Goal: Contribute content: Contribute content

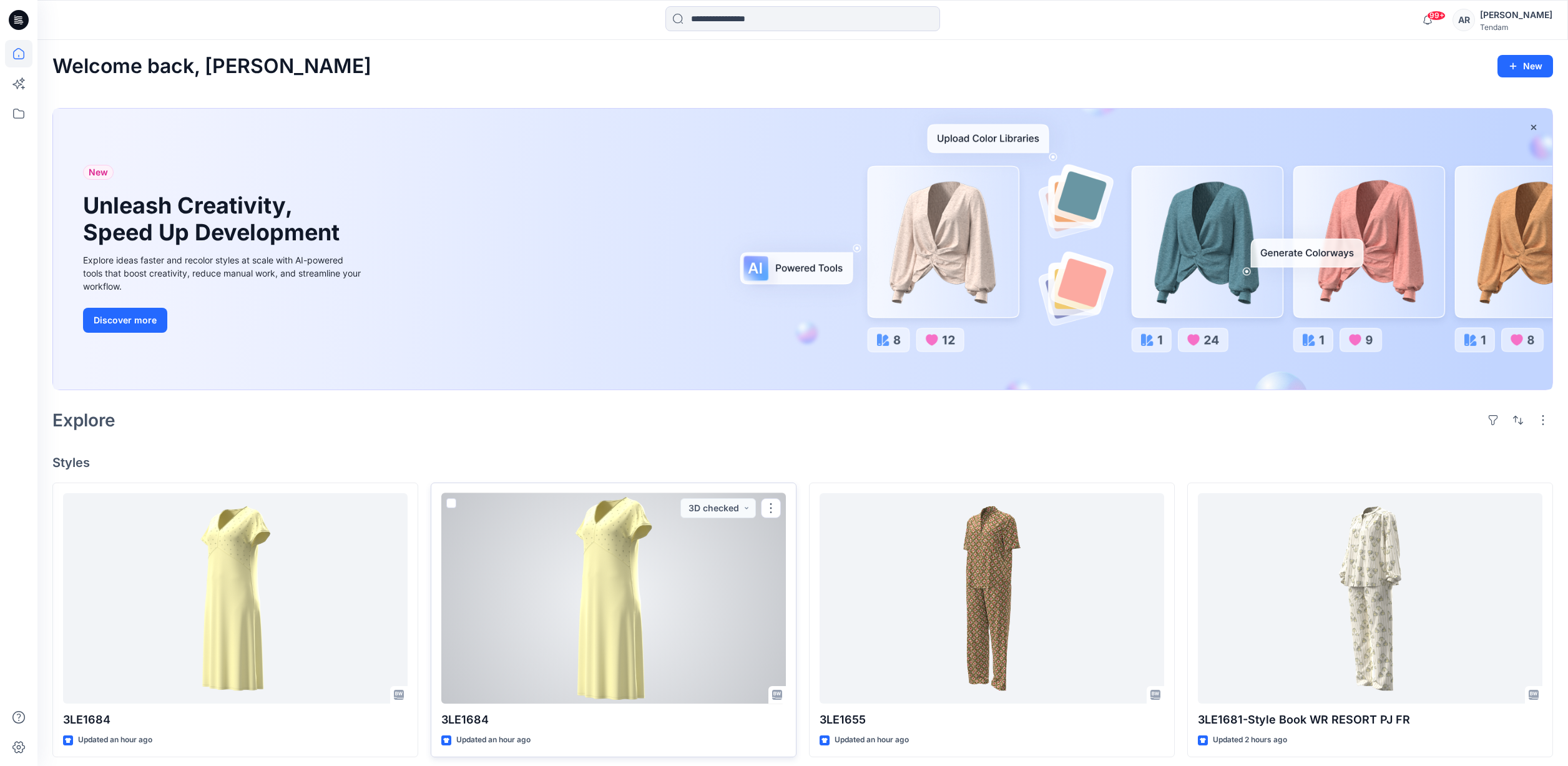
click at [656, 531] on div at bounding box center [613, 599] width 345 height 211
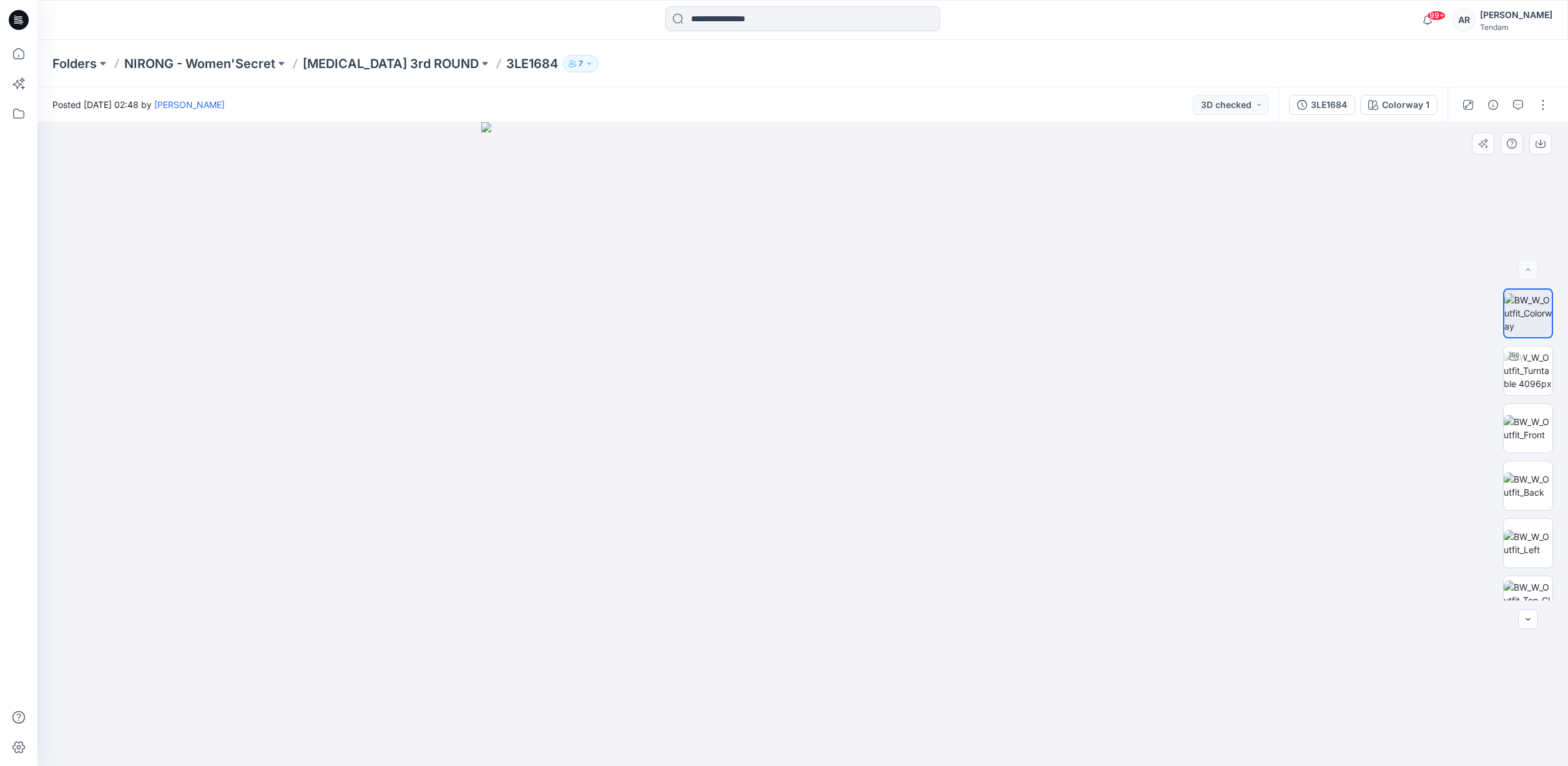
click at [833, 307] on img at bounding box center [802, 444] width 643 height 644
click at [1538, 366] on img at bounding box center [1528, 370] width 48 height 40
drag, startPoint x: 809, startPoint y: 301, endPoint x: 782, endPoint y: 455, distance: 156.3
click at [782, 455] on img at bounding box center [789, 61] width 2557 height 1412
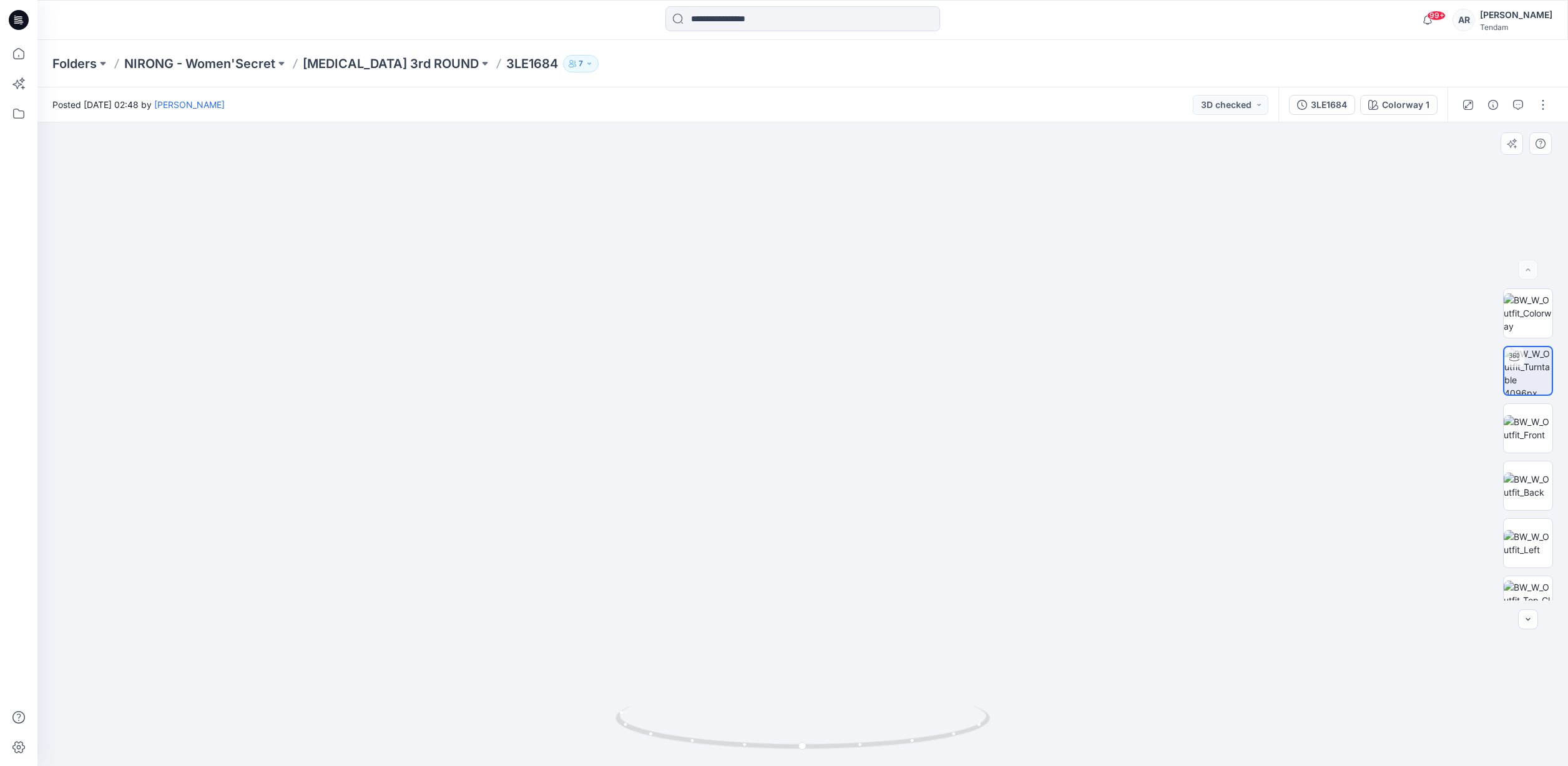
drag, startPoint x: 816, startPoint y: 299, endPoint x: 794, endPoint y: 385, distance: 88.8
click at [795, 423] on img at bounding box center [777, 105] width 2557 height 1324
drag, startPoint x: 804, startPoint y: 332, endPoint x: 826, endPoint y: 449, distance: 119.1
click at [826, 452] on img at bounding box center [765, 150] width 2557 height 1233
drag, startPoint x: 838, startPoint y: 414, endPoint x: 849, endPoint y: 459, distance: 46.3
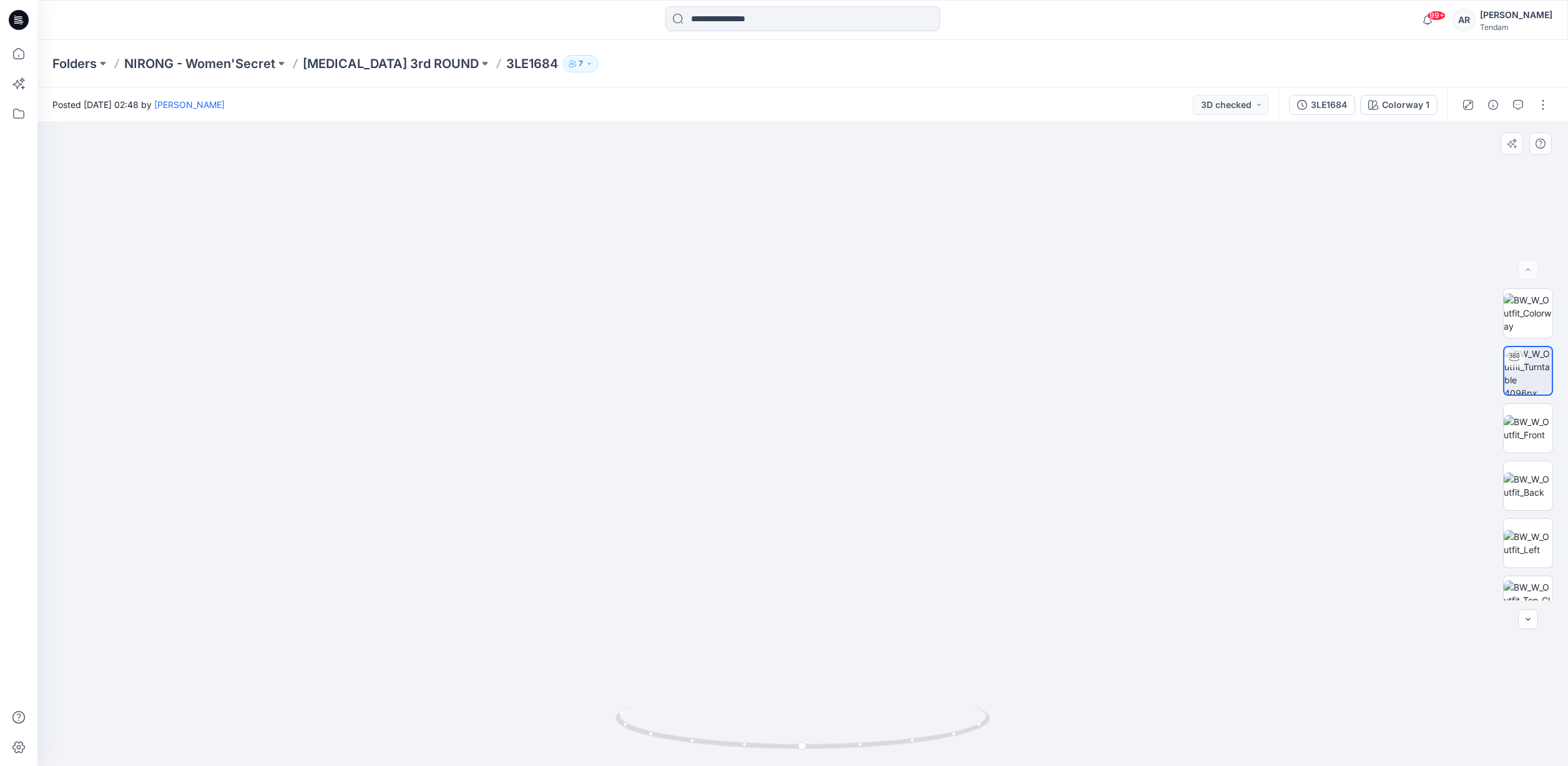
click at [849, 459] on img at bounding box center [792, 228] width 2400 height 1078
drag, startPoint x: 966, startPoint y: 732, endPoint x: 562, endPoint y: 602, distance: 424.4
click at [562, 602] on div at bounding box center [802, 444] width 1530 height 644
click at [11, 86] on icon at bounding box center [18, 84] width 27 height 27
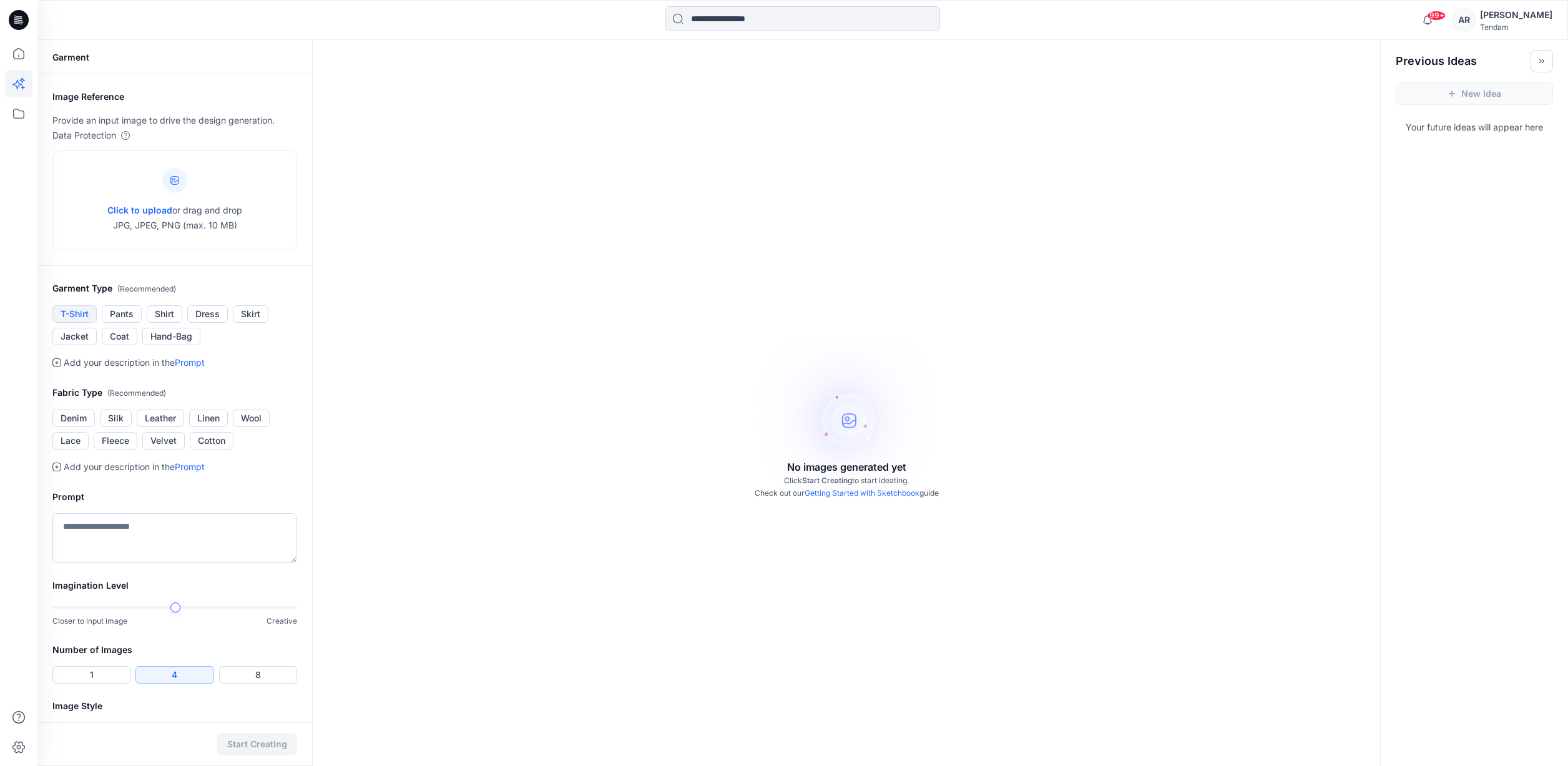
click at [72, 314] on button "T-Shirt" at bounding box center [75, 314] width 44 height 18
click at [214, 441] on button "Cotton" at bounding box center [212, 441] width 44 height 18
click at [141, 520] on textarea at bounding box center [175, 538] width 244 height 50
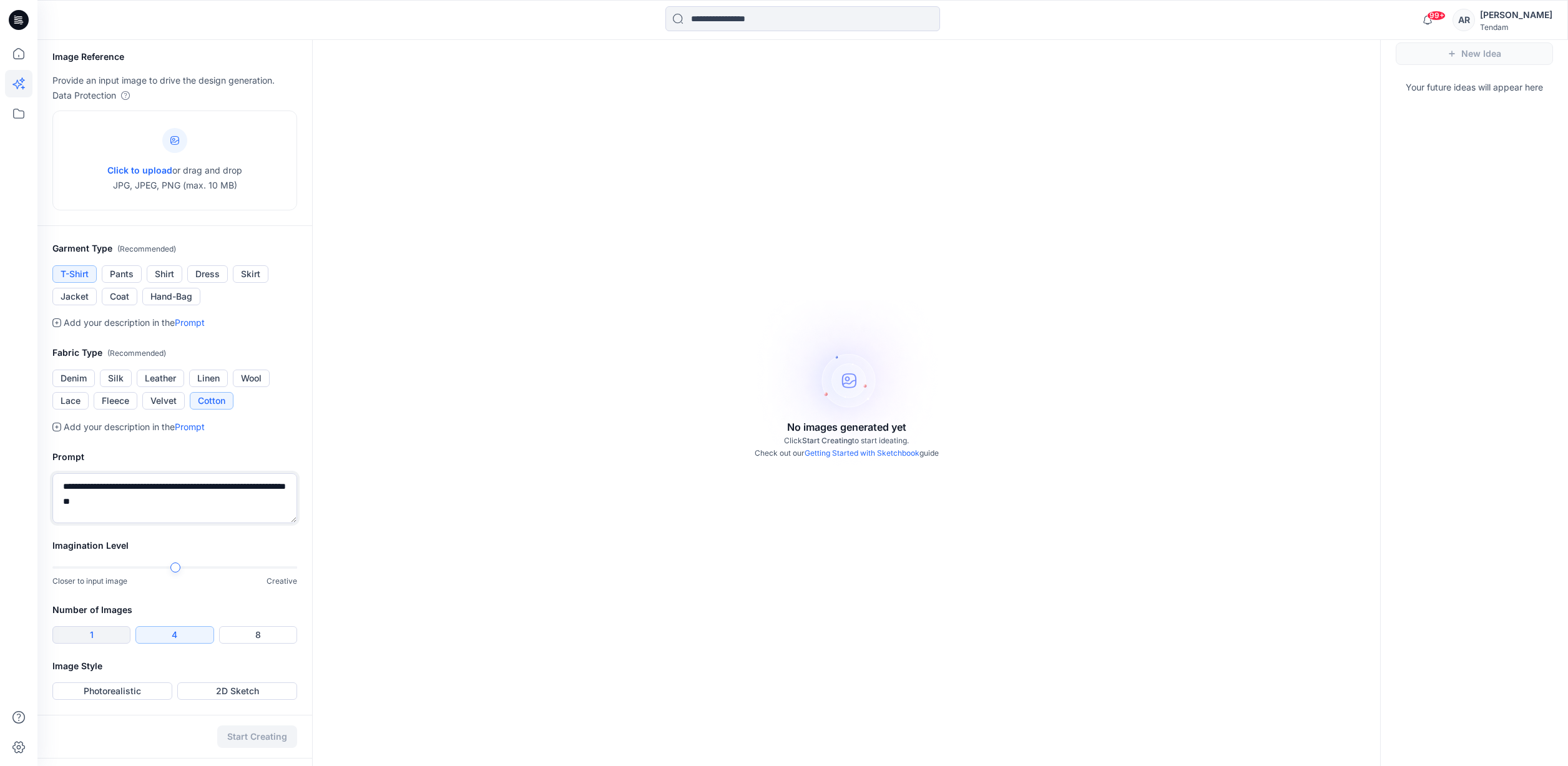
type textarea "**********"
click at [105, 641] on button "1" at bounding box center [91, 635] width 78 height 18
click at [115, 699] on button "Photorealistic" at bounding box center [113, 691] width 120 height 18
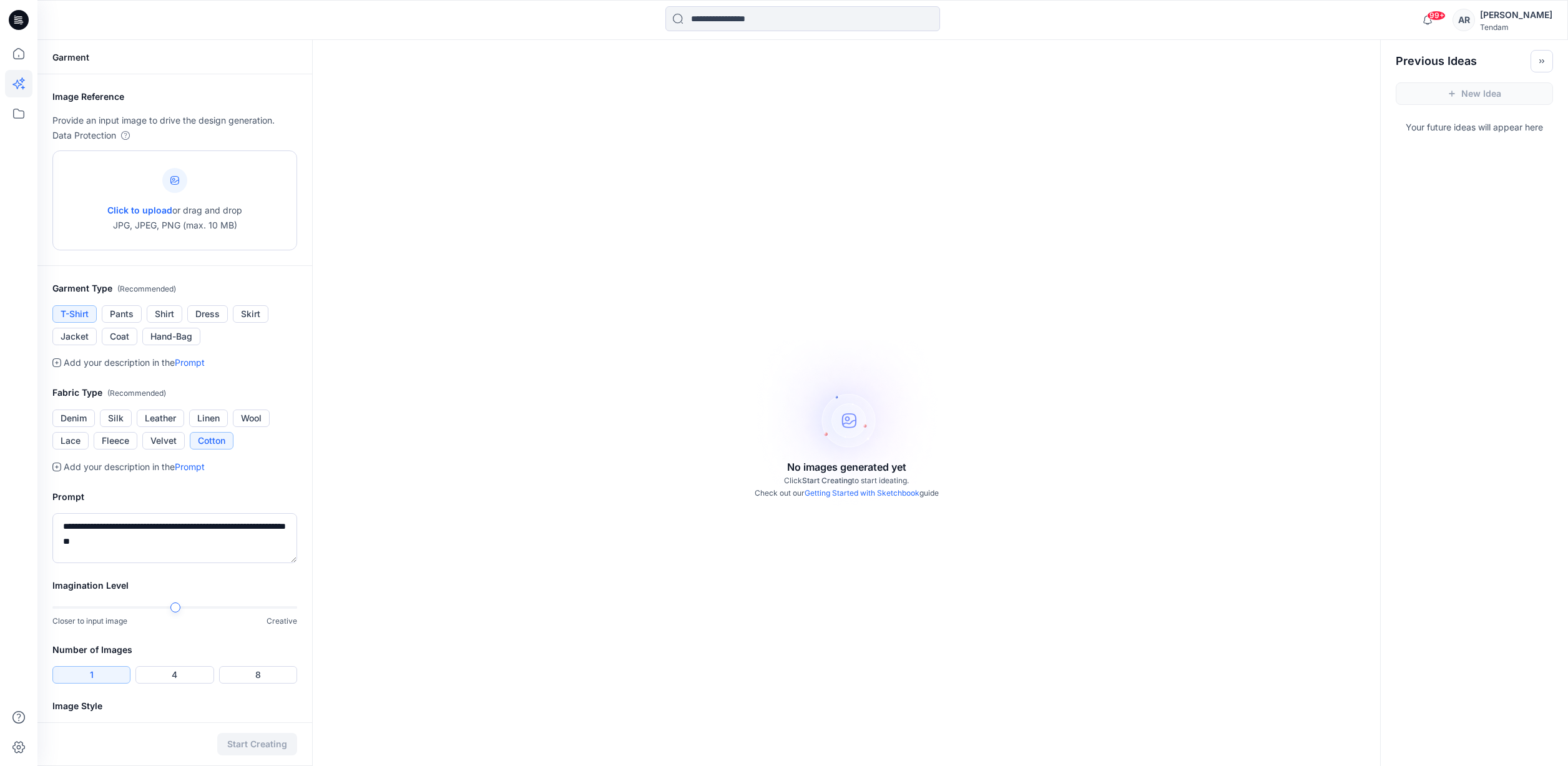
click at [184, 178] on div at bounding box center [175, 180] width 25 height 25
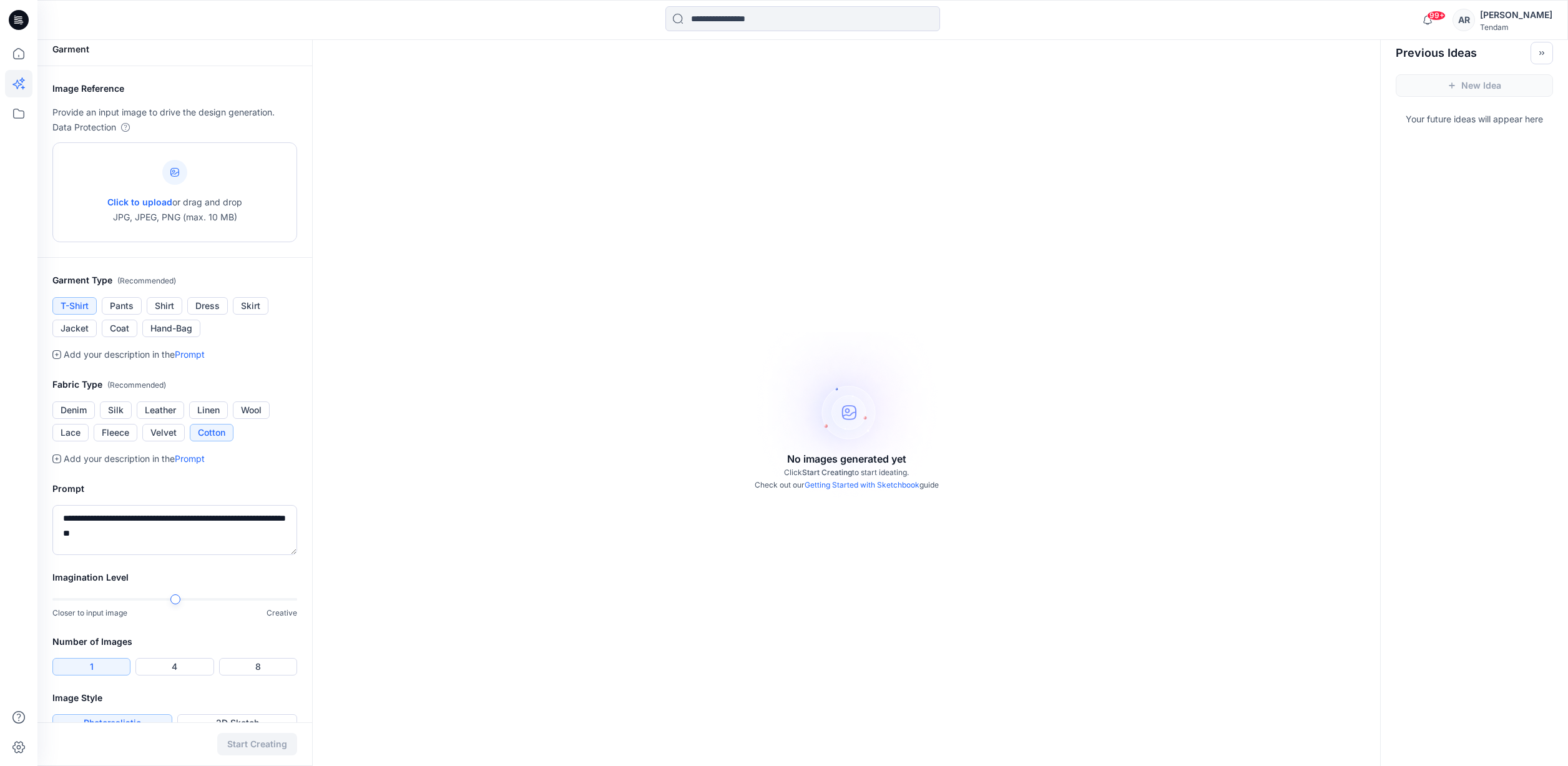
scroll to position [4, 0]
click at [198, 603] on div at bounding box center [200, 604] width 10 height 10
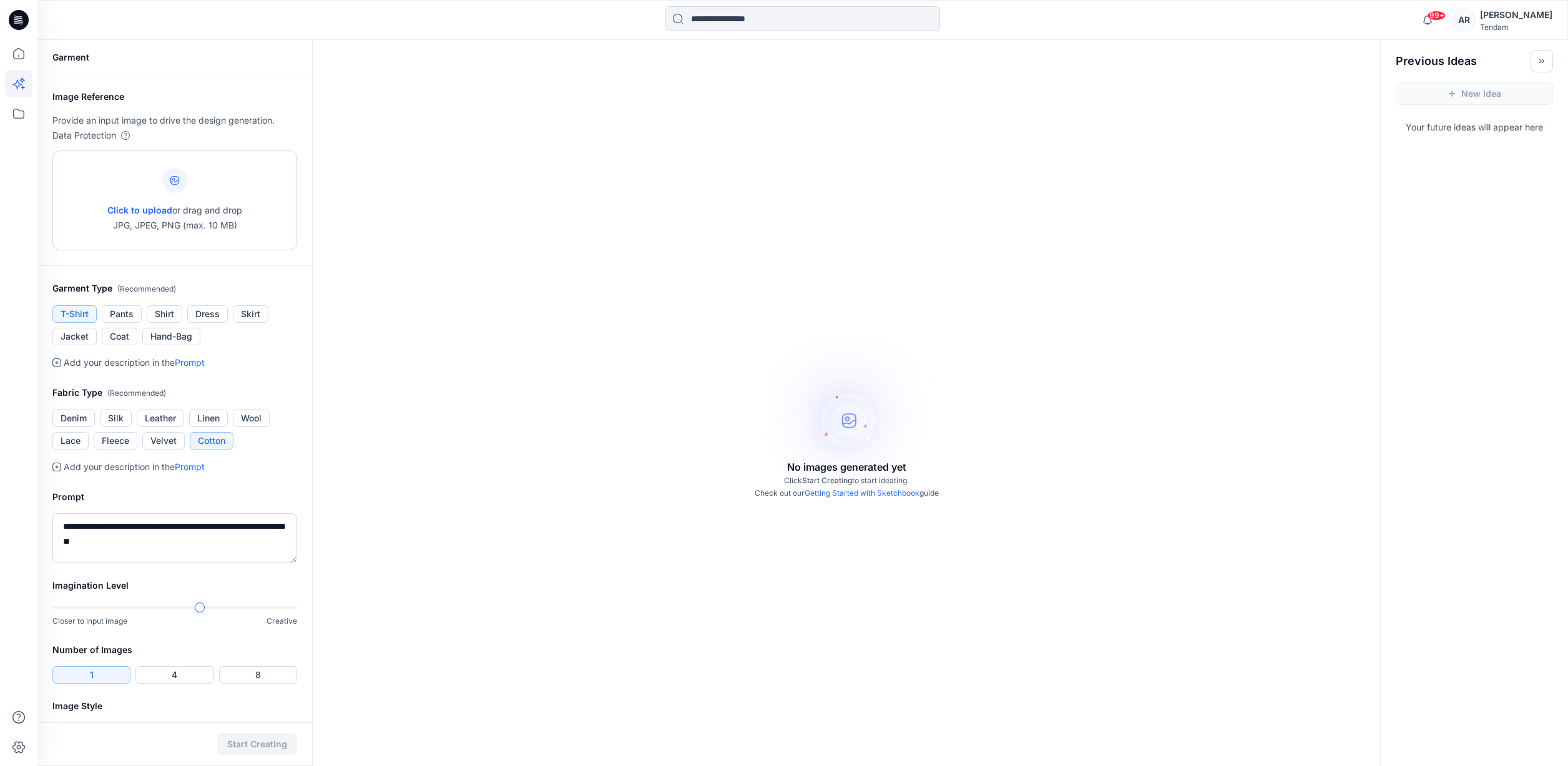
click at [177, 178] on icon at bounding box center [175, 180] width 9 height 9
type input "**********"
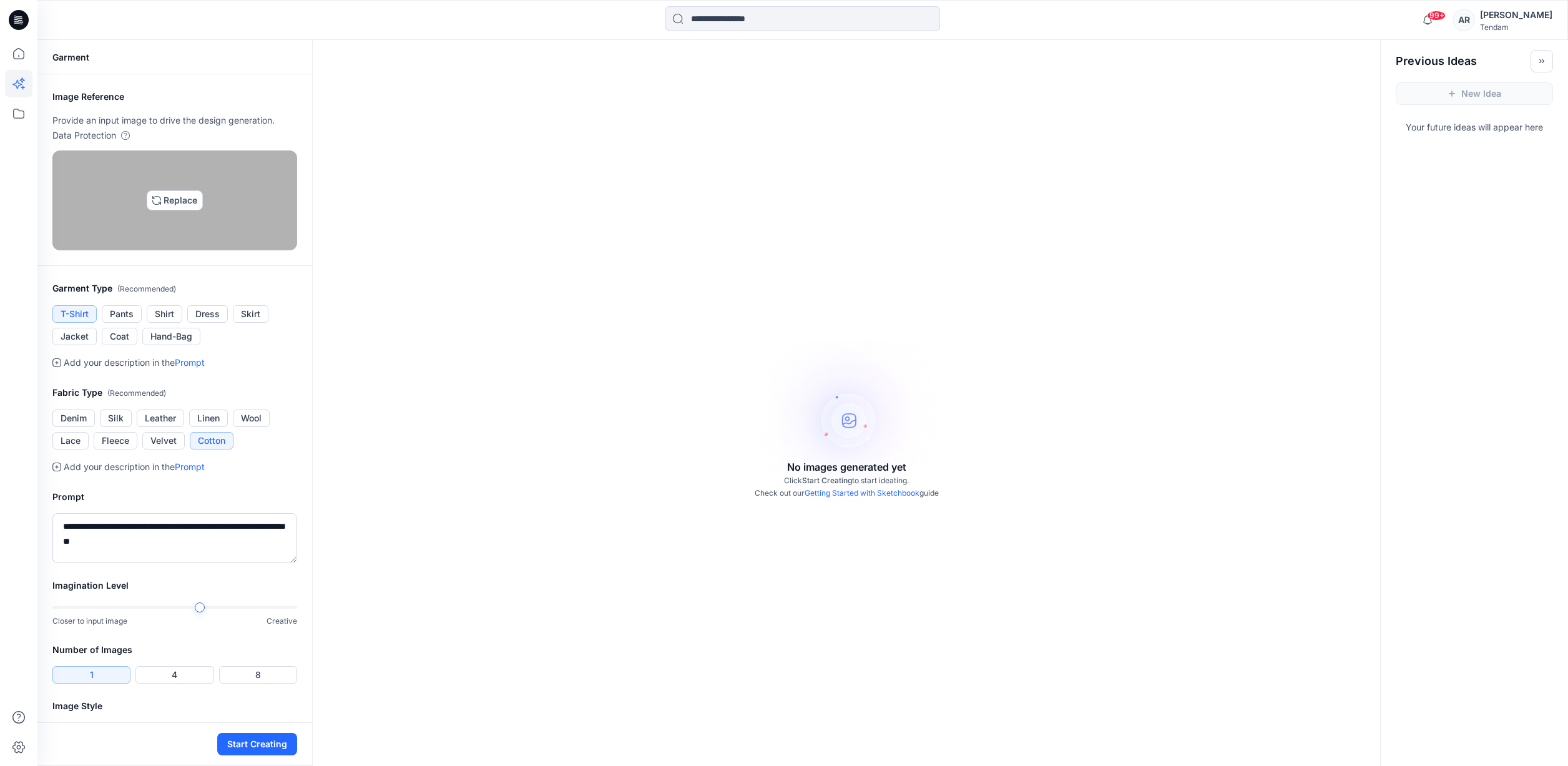
scroll to position [193, 0]
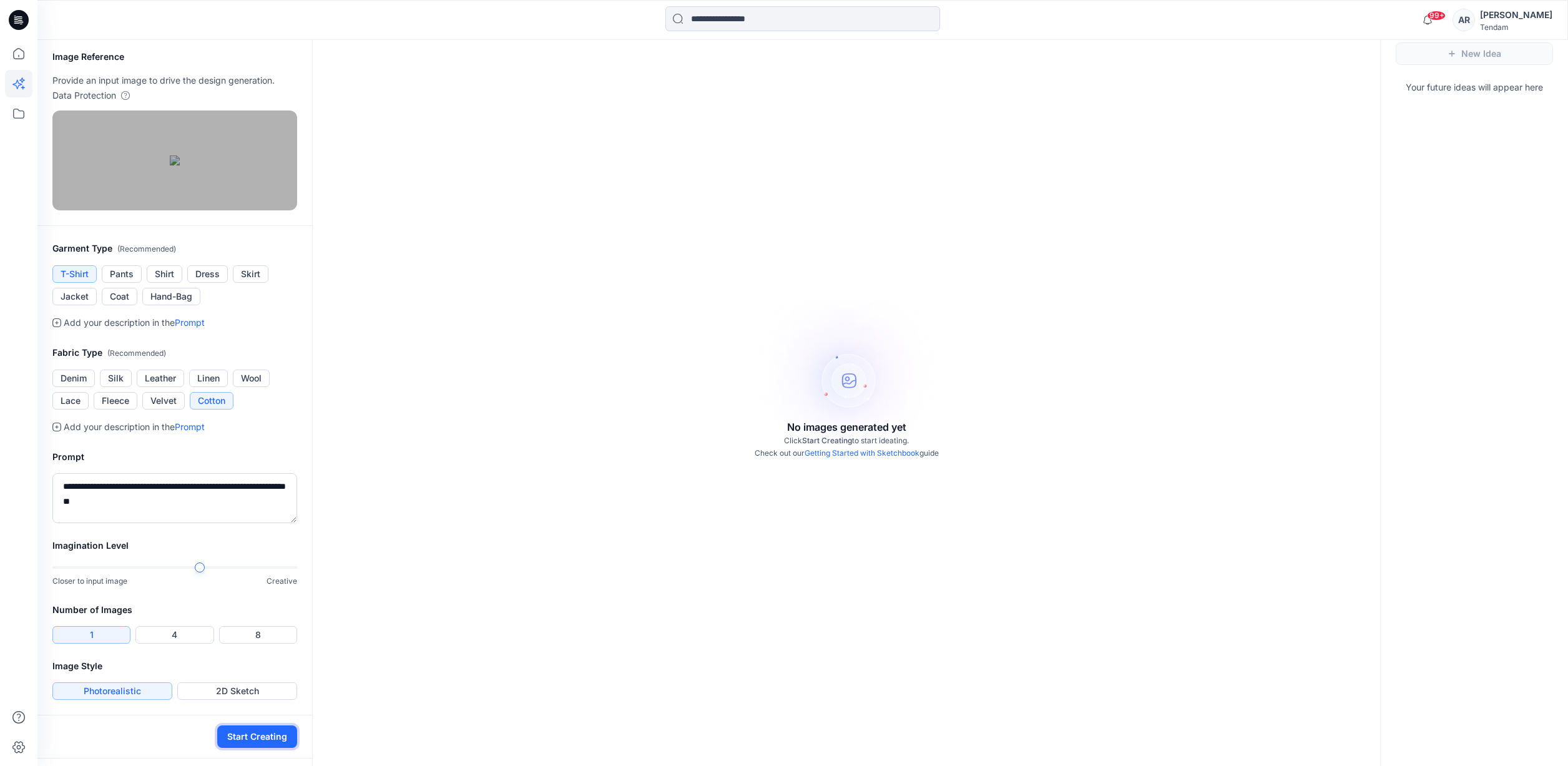
click at [268, 748] on button "Start Creating" at bounding box center [257, 737] width 80 height 23
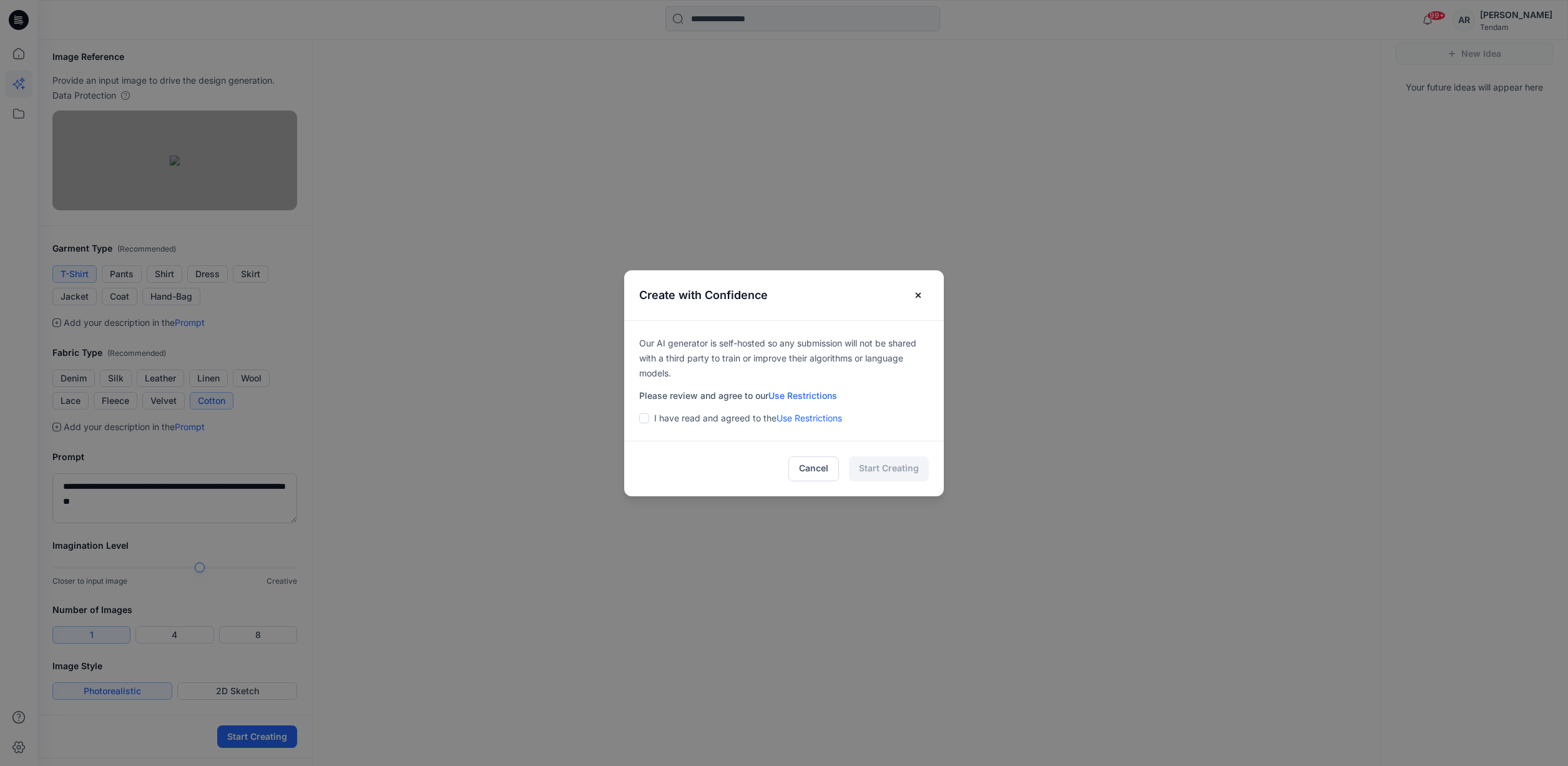
click at [647, 419] on span at bounding box center [643, 418] width 10 height 10
click at [877, 478] on button "Start Creating" at bounding box center [889, 469] width 80 height 25
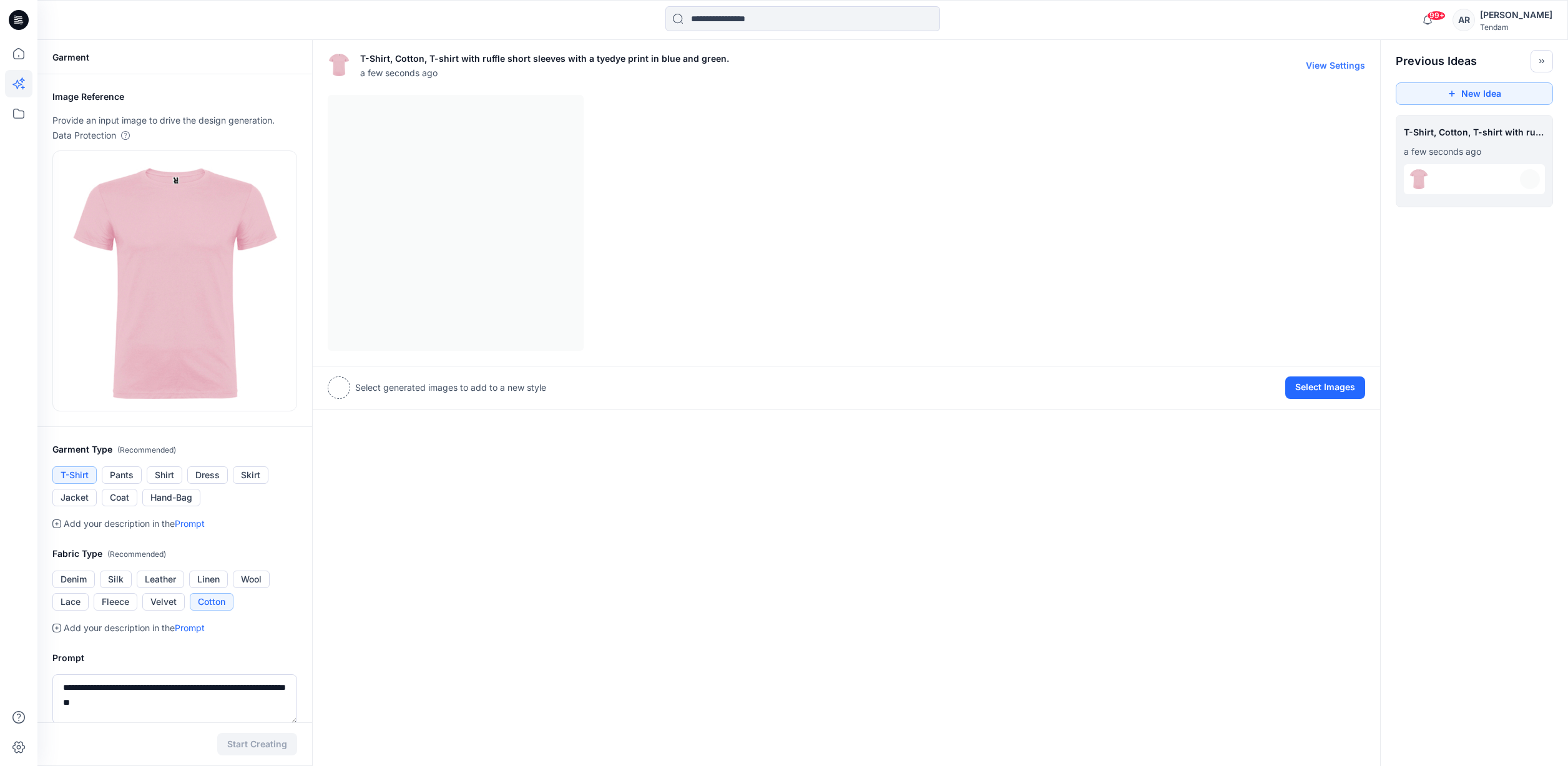
click at [534, 223] on div at bounding box center [846, 223] width 1037 height 256
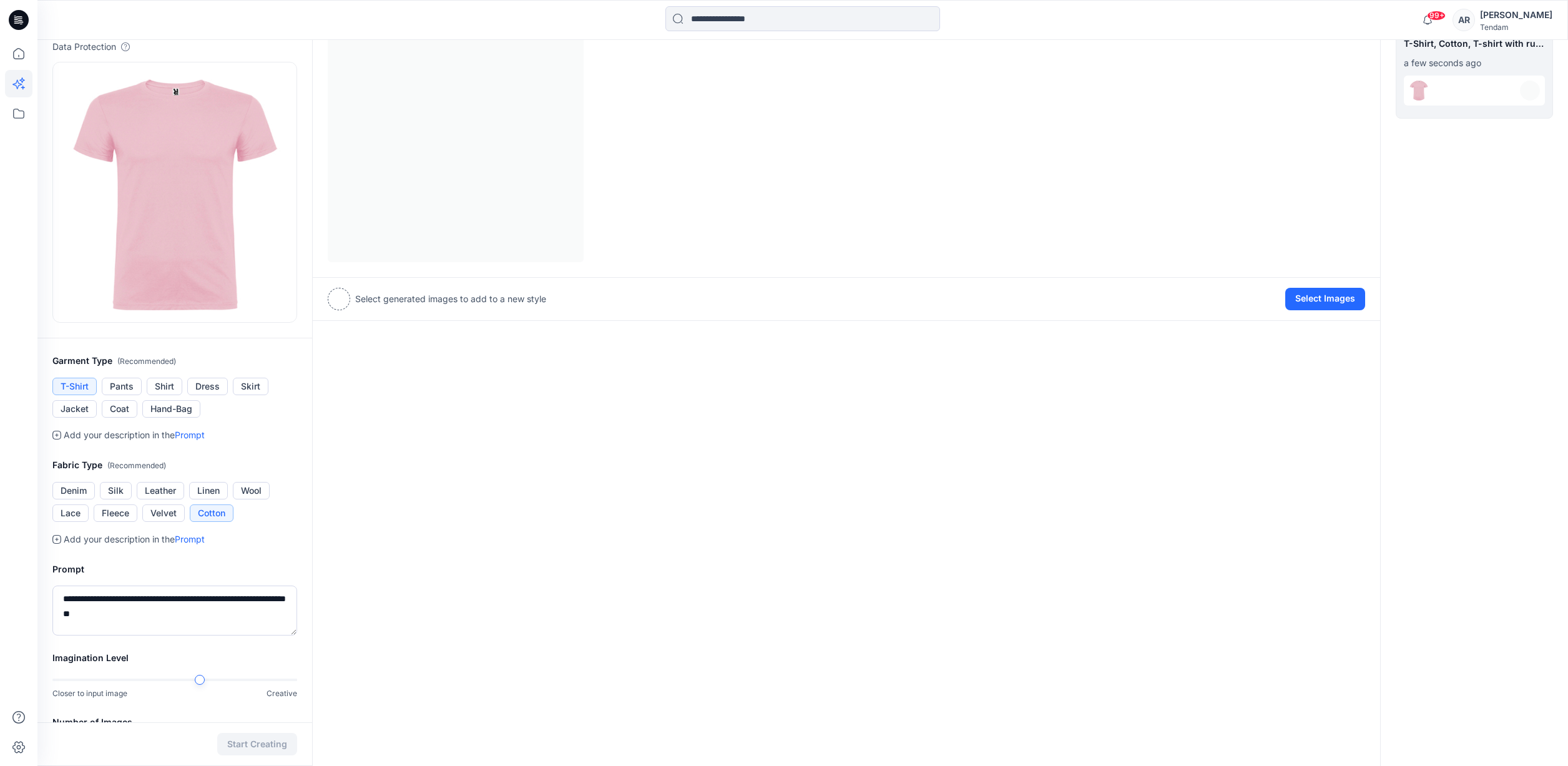
scroll to position [88, 0]
click at [1318, 303] on button "Select Images" at bounding box center [1325, 300] width 80 height 23
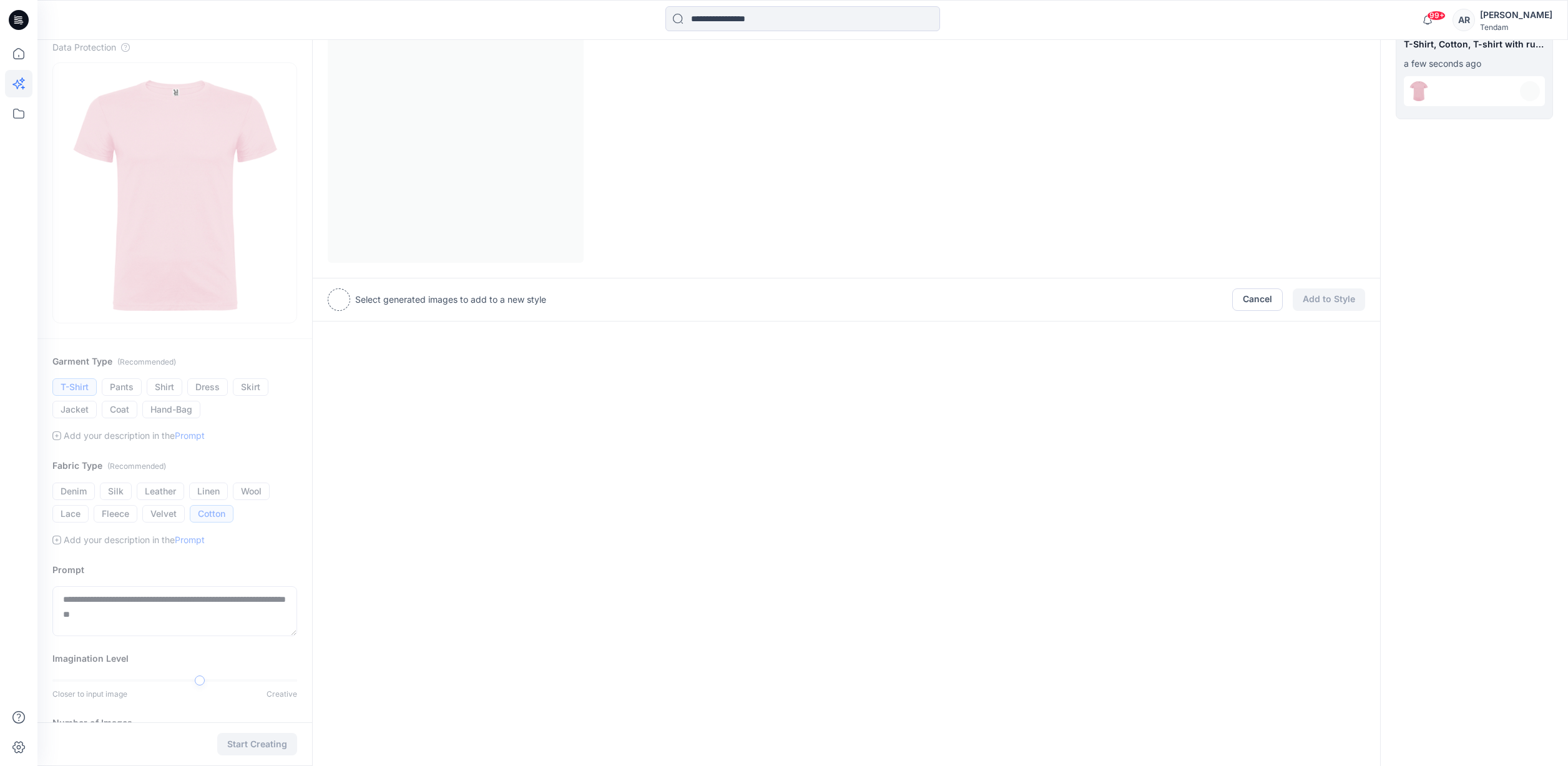
click at [556, 171] on div at bounding box center [846, 135] width 1037 height 256
click at [392, 300] on p "Select generated images to add to a new style" at bounding box center [450, 299] width 191 height 15
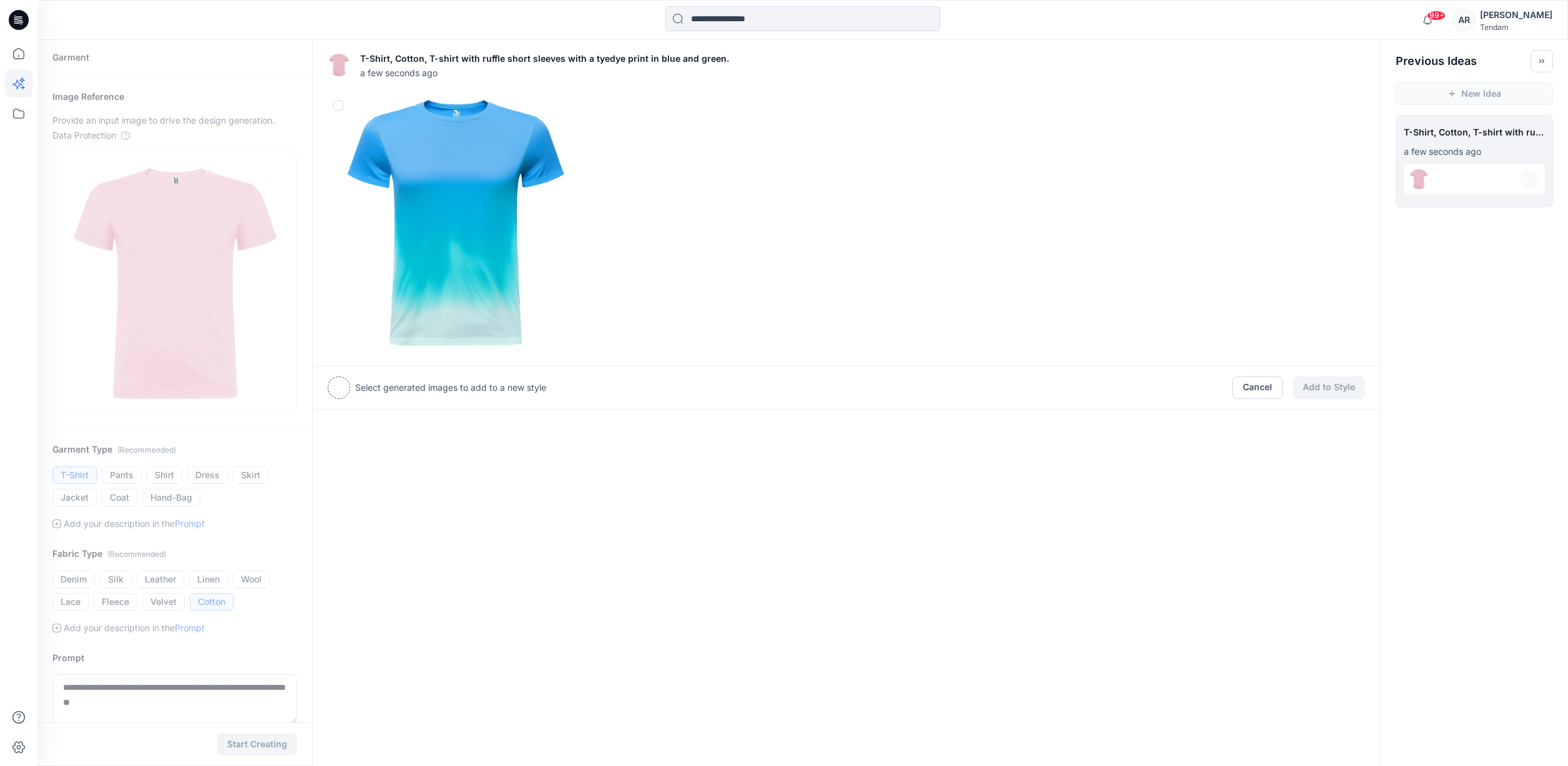
scroll to position [193, 0]
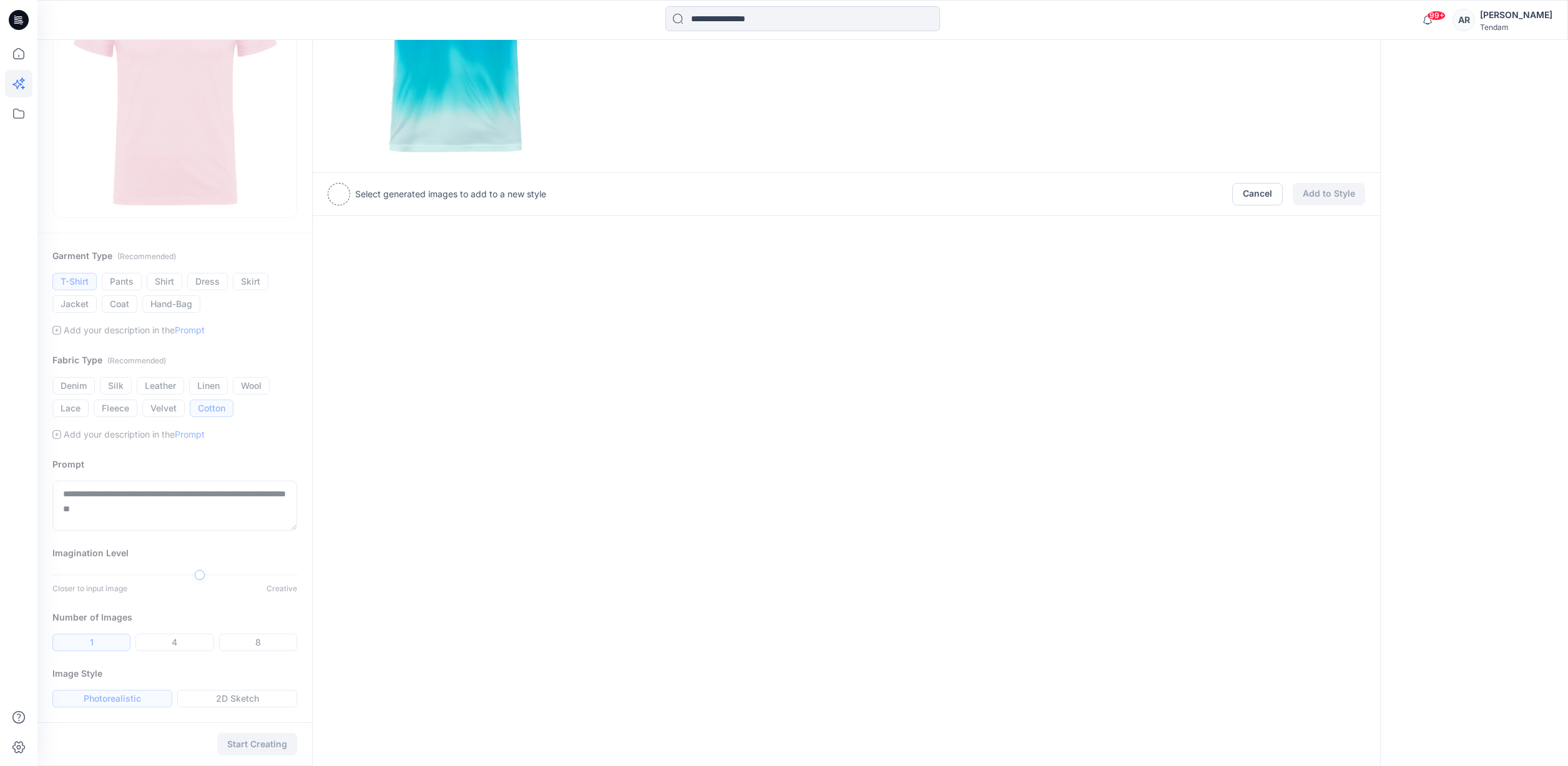
click at [1230, 195] on div at bounding box center [891, 194] width 681 height 23
click at [1247, 197] on button "Cancel" at bounding box center [1258, 194] width 51 height 23
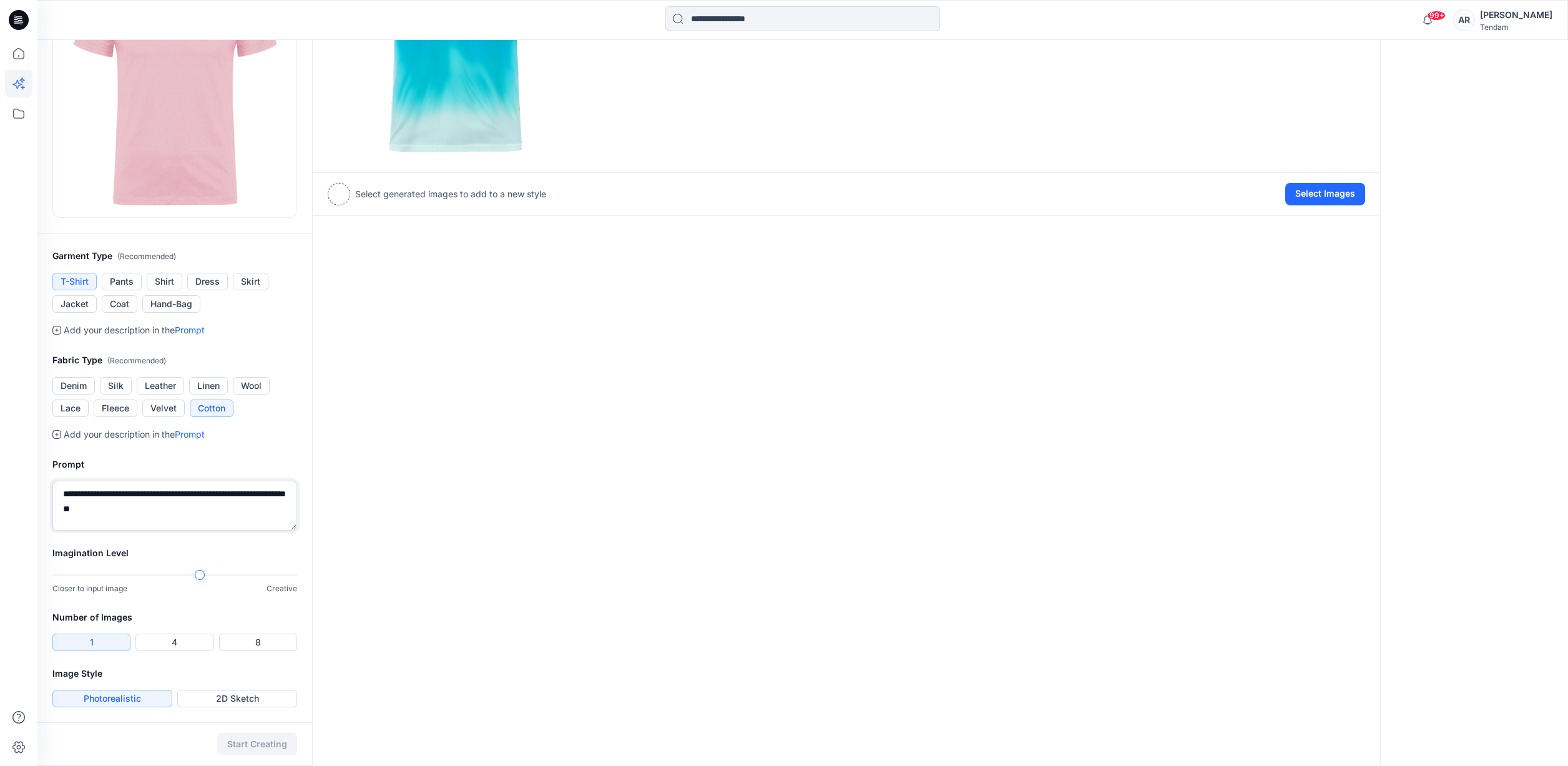
click at [149, 514] on textarea "**********" at bounding box center [175, 506] width 244 height 50
type textarea "**********"
click at [271, 736] on button "Start Creating" at bounding box center [257, 745] width 80 height 23
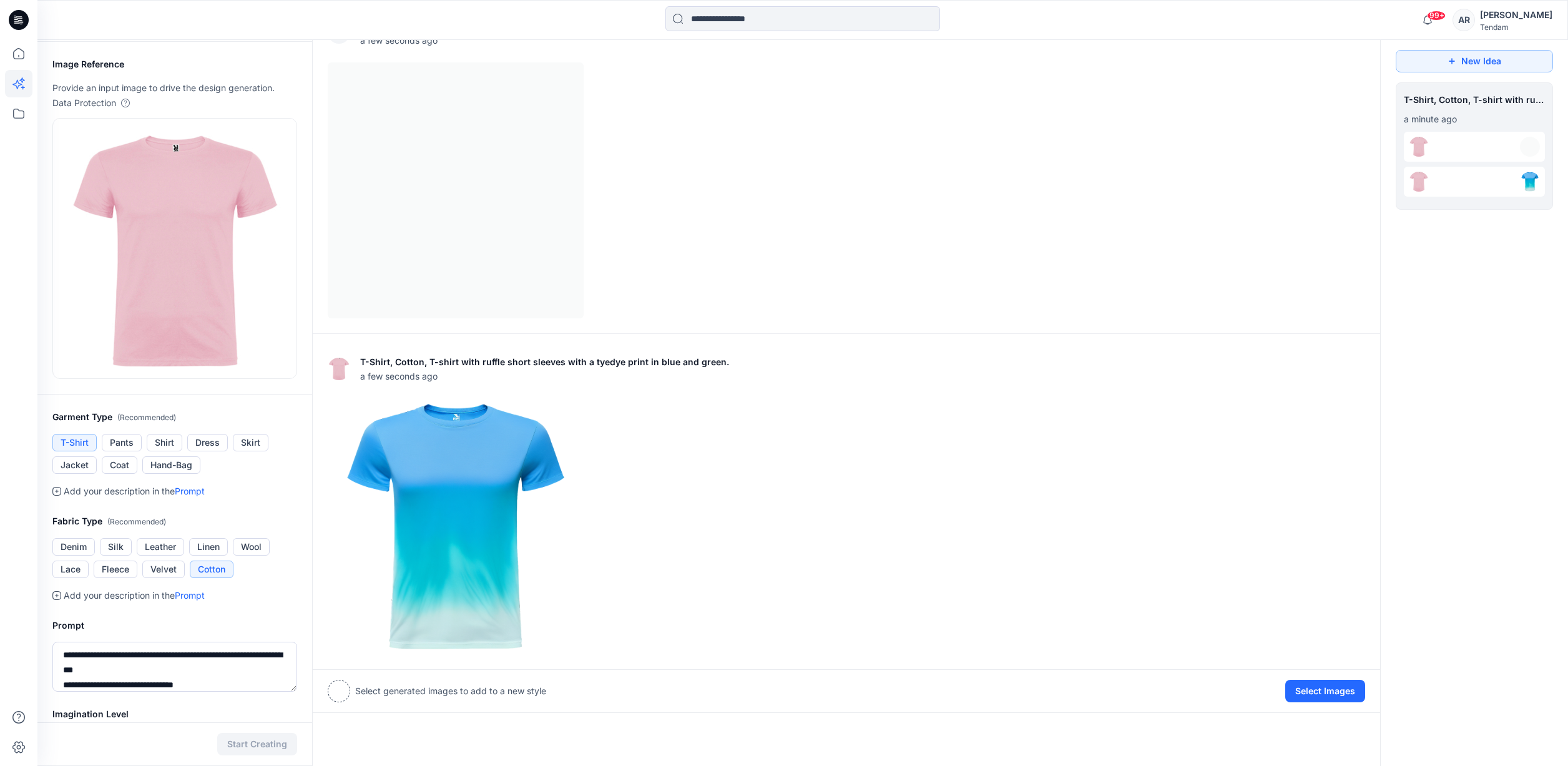
scroll to position [5, 0]
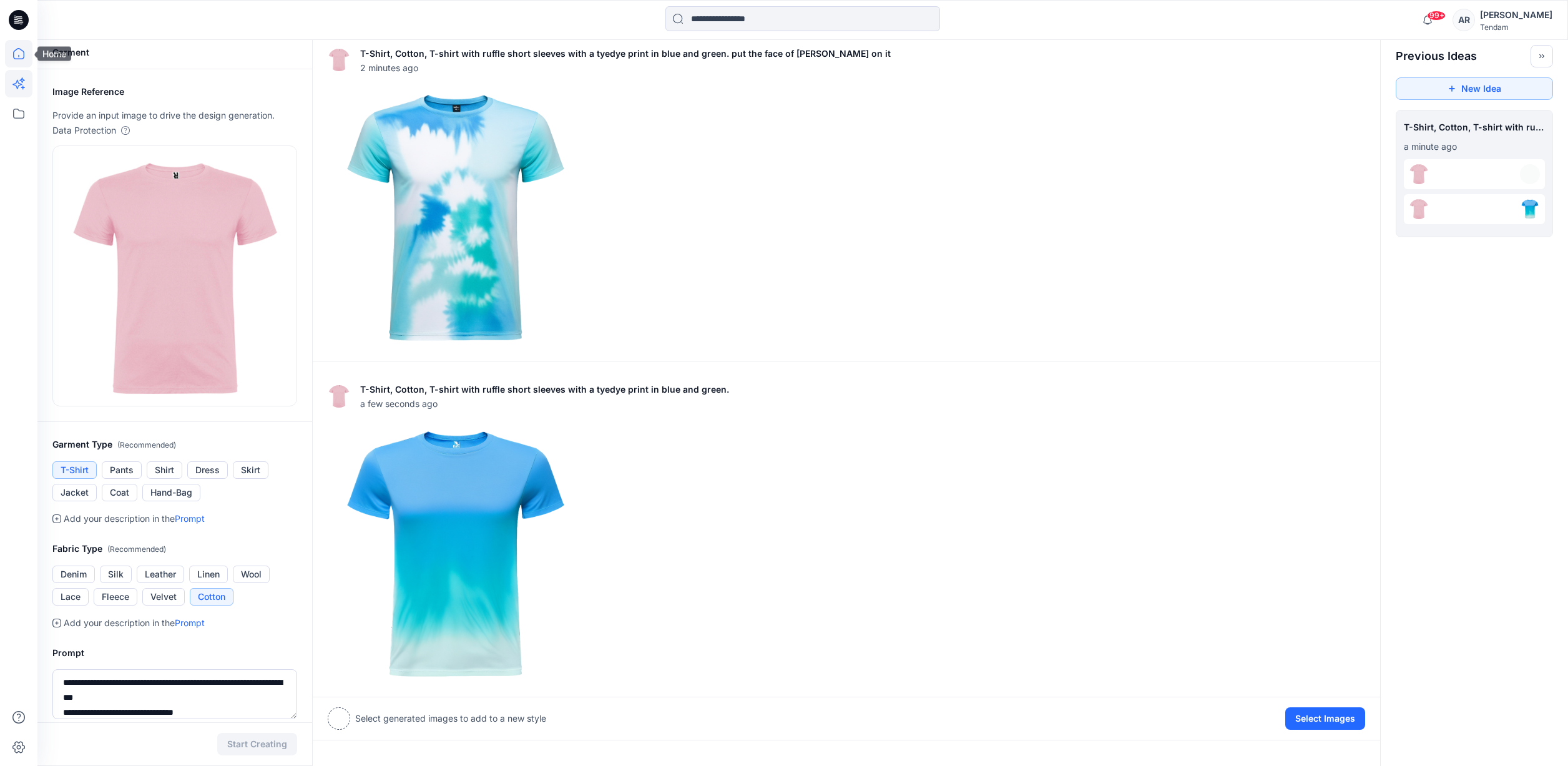
click at [14, 48] on icon at bounding box center [18, 53] width 27 height 27
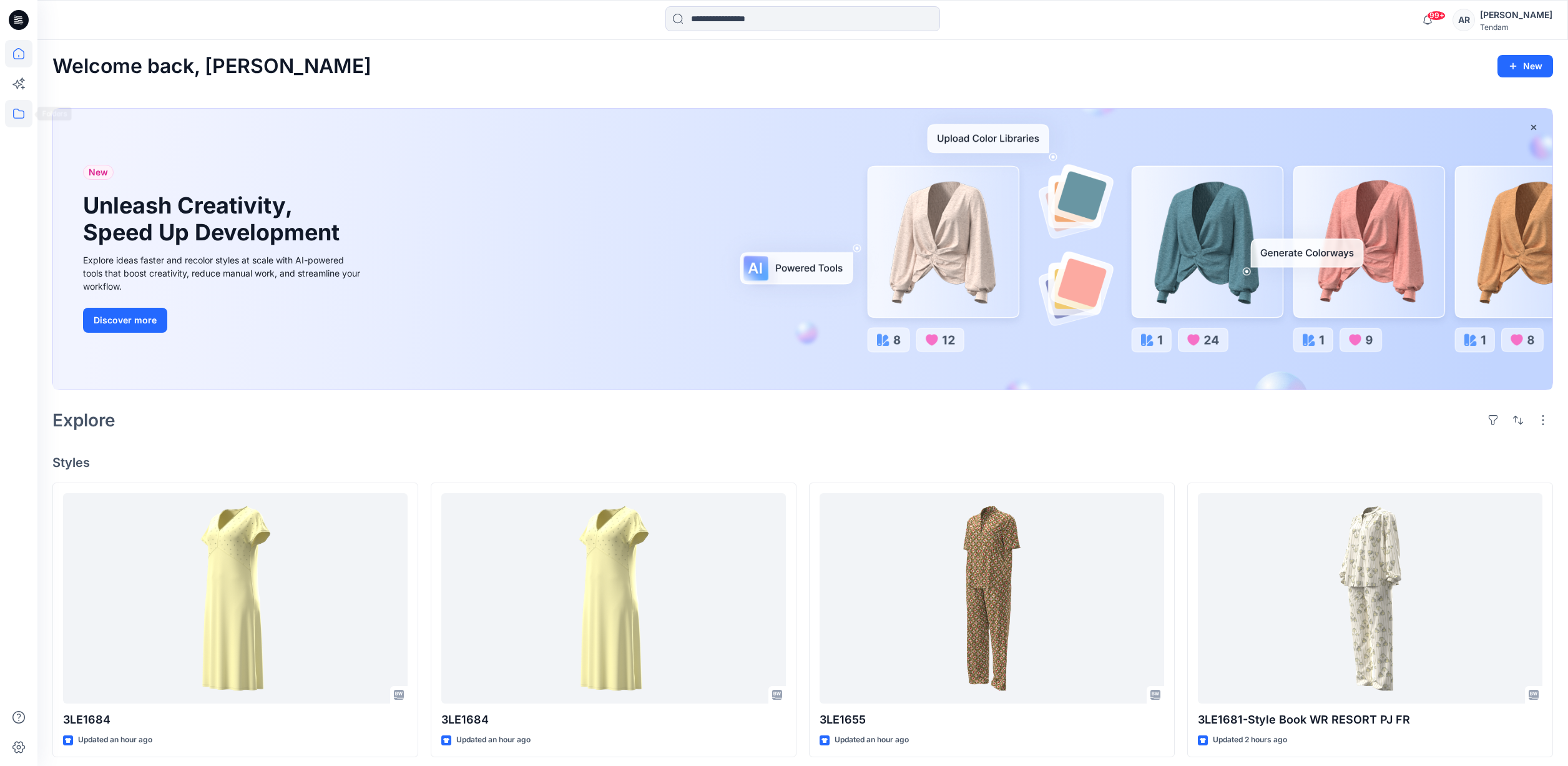
click at [20, 120] on icon at bounding box center [18, 113] width 27 height 27
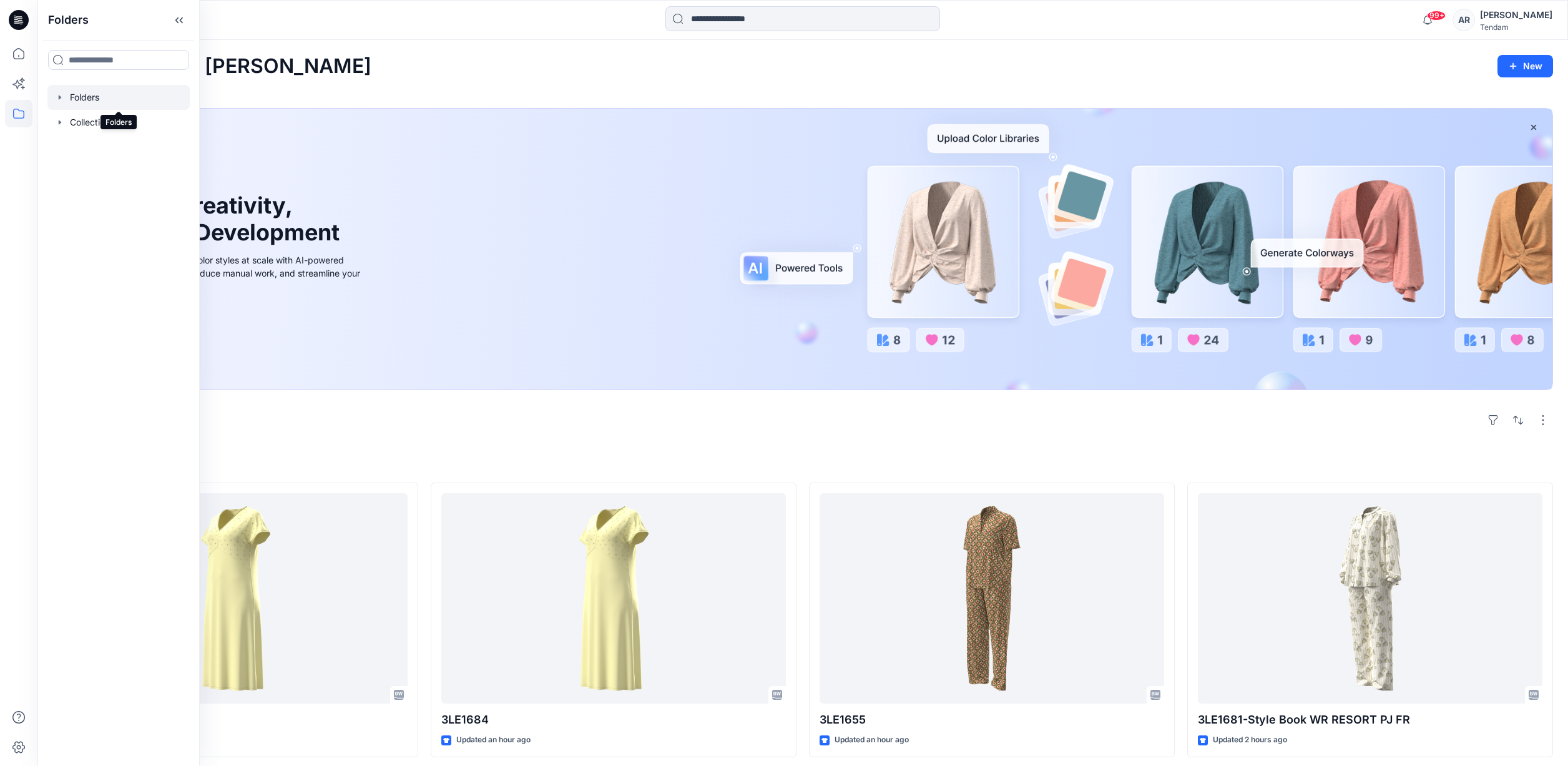
click at [96, 98] on div at bounding box center [119, 98] width 142 height 25
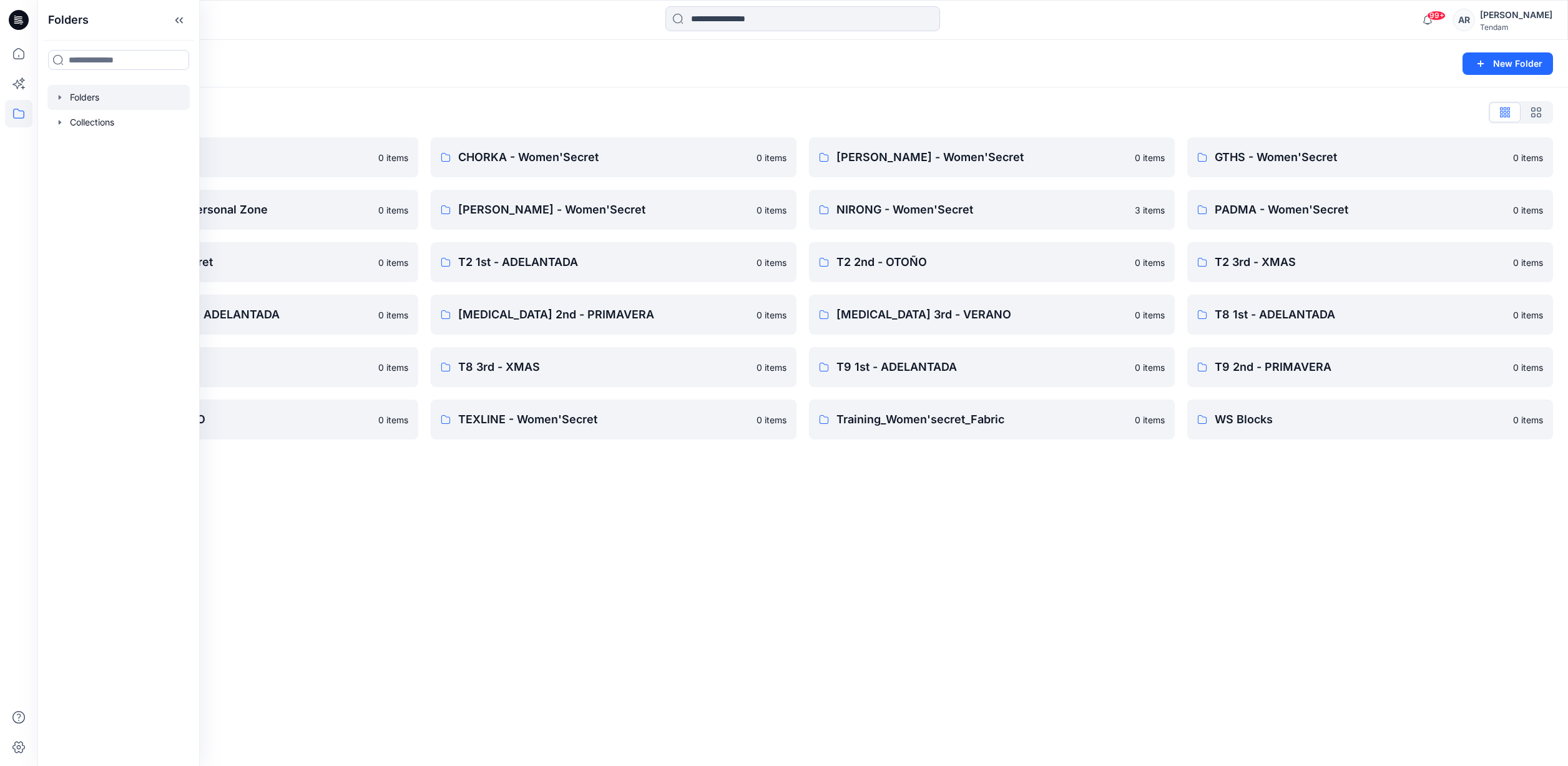
click at [693, 113] on div "Folders List" at bounding box center [802, 112] width 1500 height 20
click at [657, 150] on p "CHORKA - Women'Secret" at bounding box center [612, 157] width 309 height 18
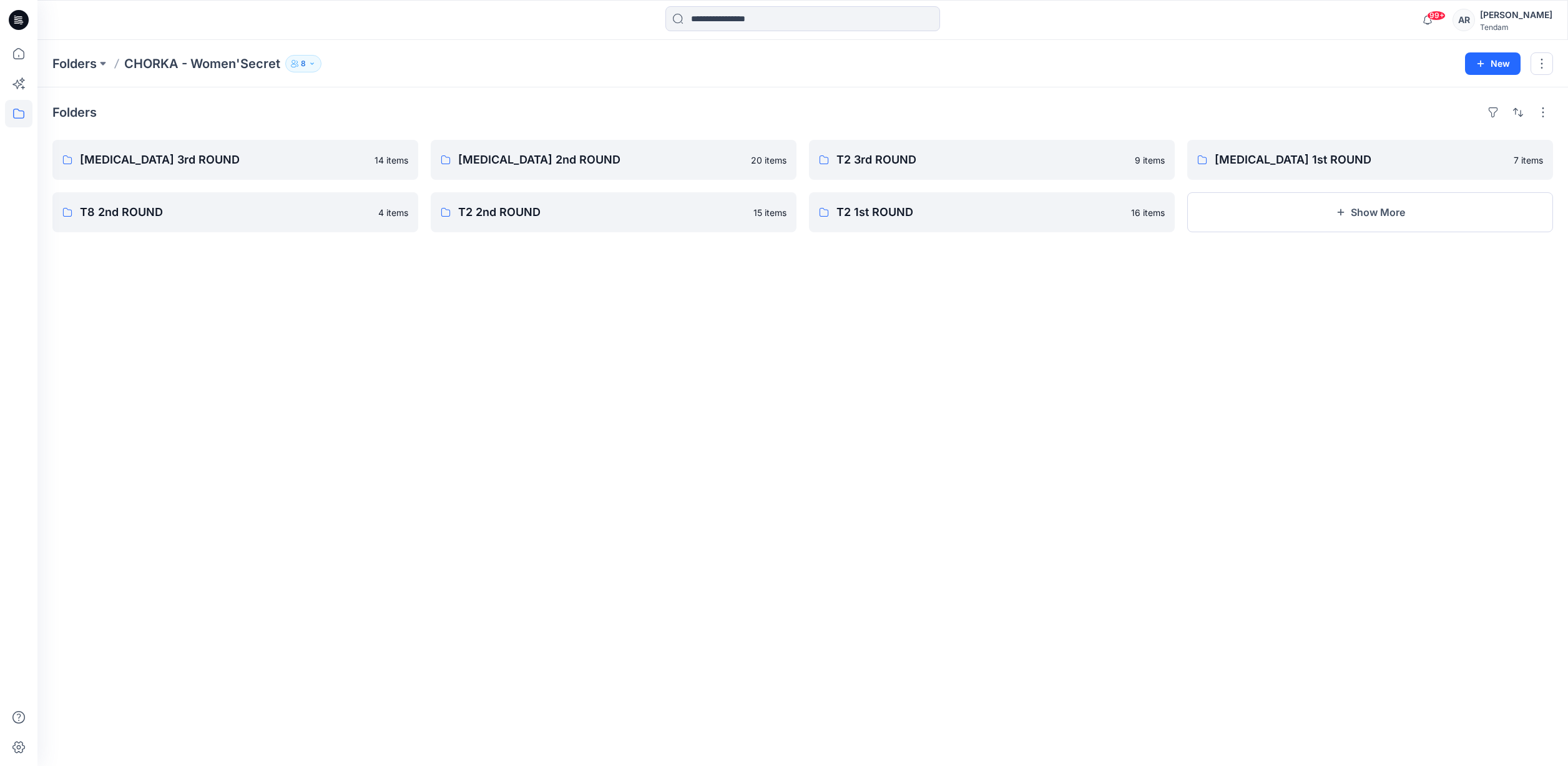
click at [613, 184] on div "[MEDICAL_DATA] 2nd ROUND 20 items T2 2nd ROUND 15 items" at bounding box center [613, 186] width 366 height 92
click at [611, 171] on link "[MEDICAL_DATA] 2nd ROUND" at bounding box center [613, 159] width 366 height 40
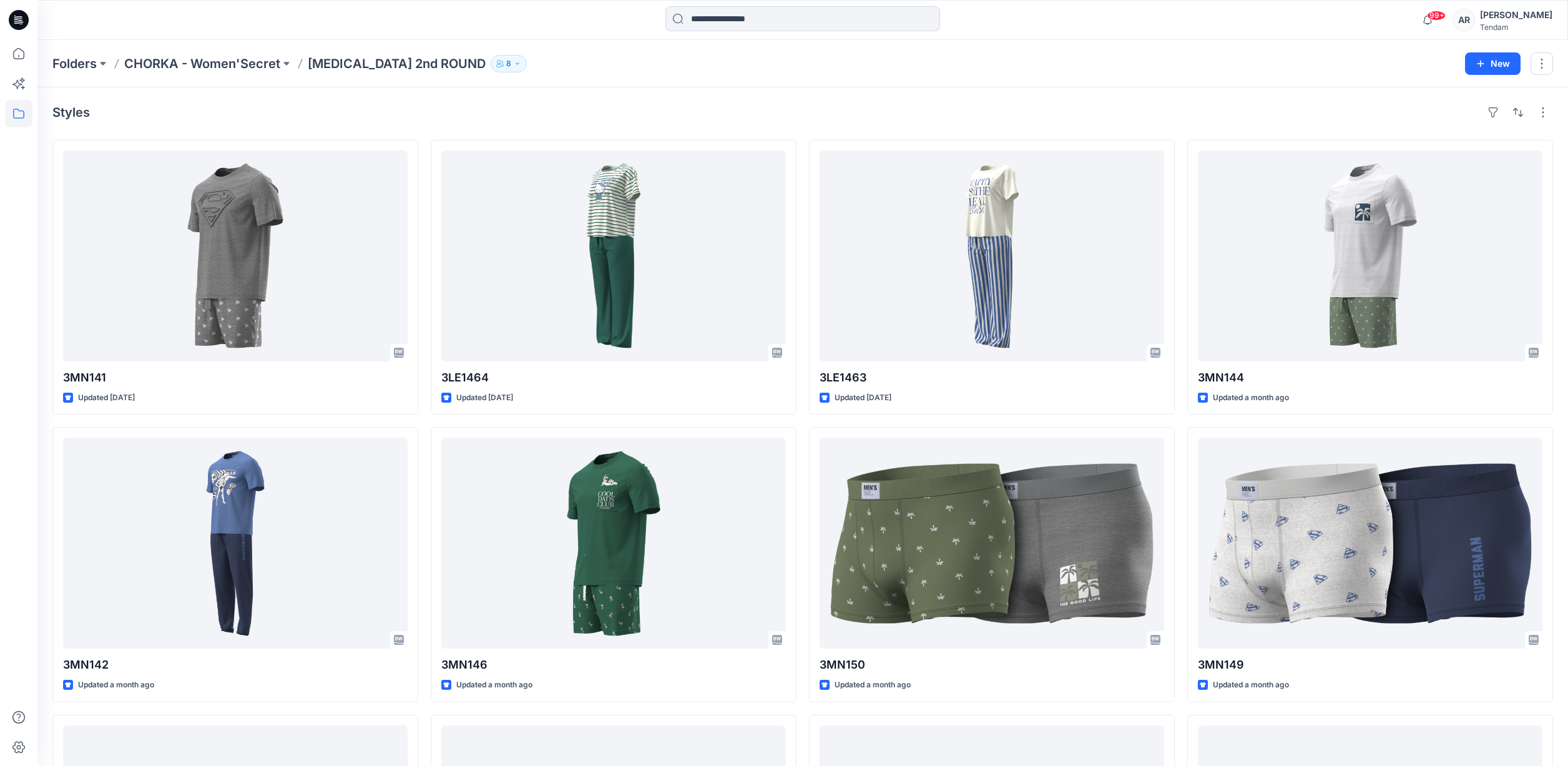
click at [551, 135] on div "Styles 3MN141 Updated [DATE] 3MN142 Updated a month ago 3MN148 Updated a month …" at bounding box center [802, 568] width 1530 height 962
click at [22, 84] on icon at bounding box center [17, 84] width 10 height 10
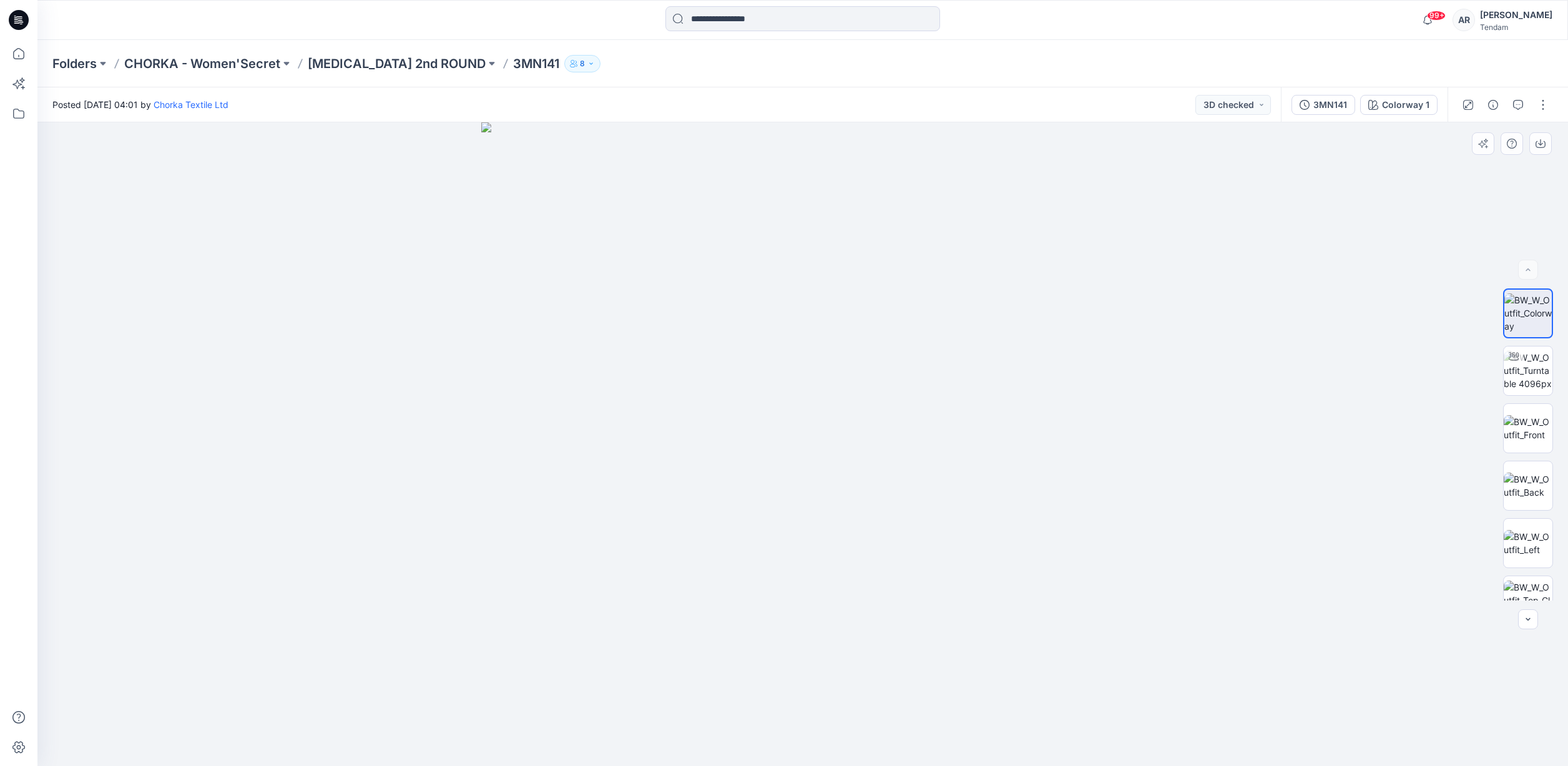
click at [804, 288] on img at bounding box center [802, 444] width 643 height 644
drag, startPoint x: 785, startPoint y: 225, endPoint x: 723, endPoint y: 702, distance: 481.0
click at [723, 702] on img at bounding box center [741, 204] width 2557 height 1125
click at [1530, 359] on img at bounding box center [1528, 370] width 48 height 40
drag, startPoint x: 794, startPoint y: 240, endPoint x: 722, endPoint y: 531, distance: 299.8
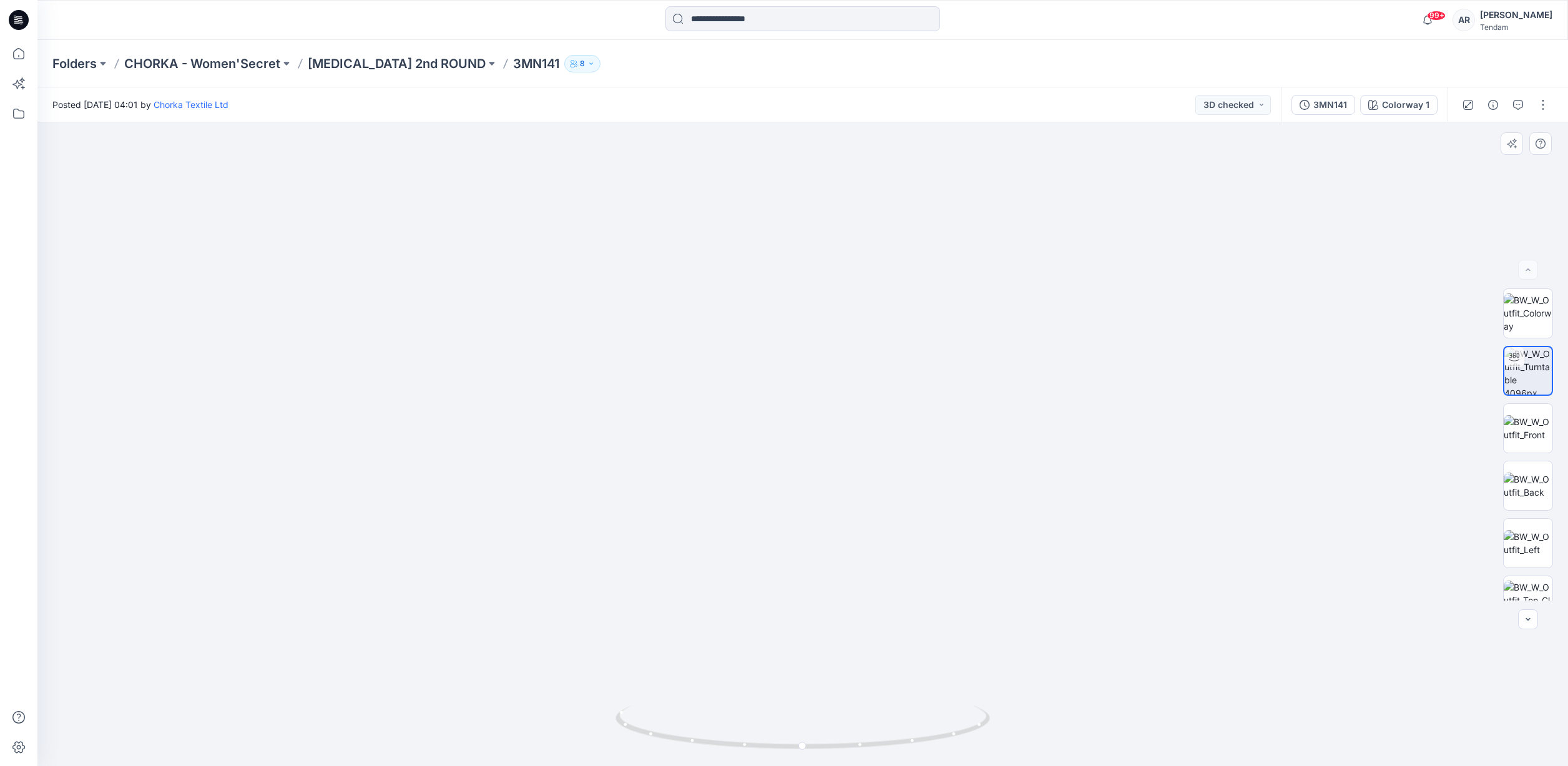
click at [716, 545] on img at bounding box center [762, 21] width 2557 height 1492
drag, startPoint x: 765, startPoint y: 431, endPoint x: 739, endPoint y: 609, distance: 179.9
click at [739, 609] on img at bounding box center [725, 119] width 2557 height 1295
drag, startPoint x: 755, startPoint y: 507, endPoint x: 754, endPoint y: 559, distance: 52.0
click at [750, 564] on img at bounding box center [700, 217] width 2557 height 1098
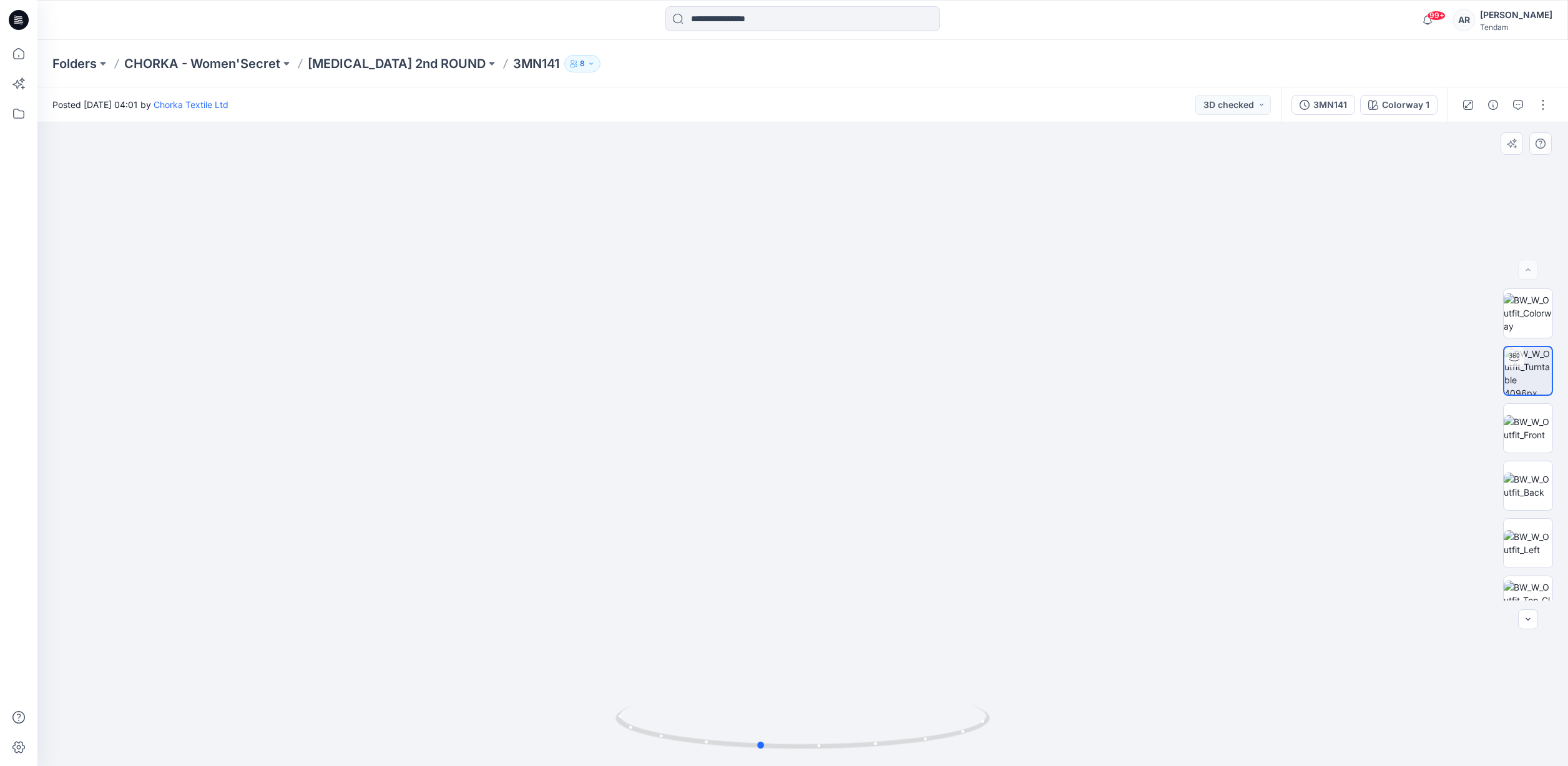
drag, startPoint x: 961, startPoint y: 732, endPoint x: 544, endPoint y: 666, distance: 422.2
click at [546, 666] on div at bounding box center [802, 444] width 1530 height 644
click at [1314, 105] on button "3MN141" at bounding box center [1323, 105] width 63 height 20
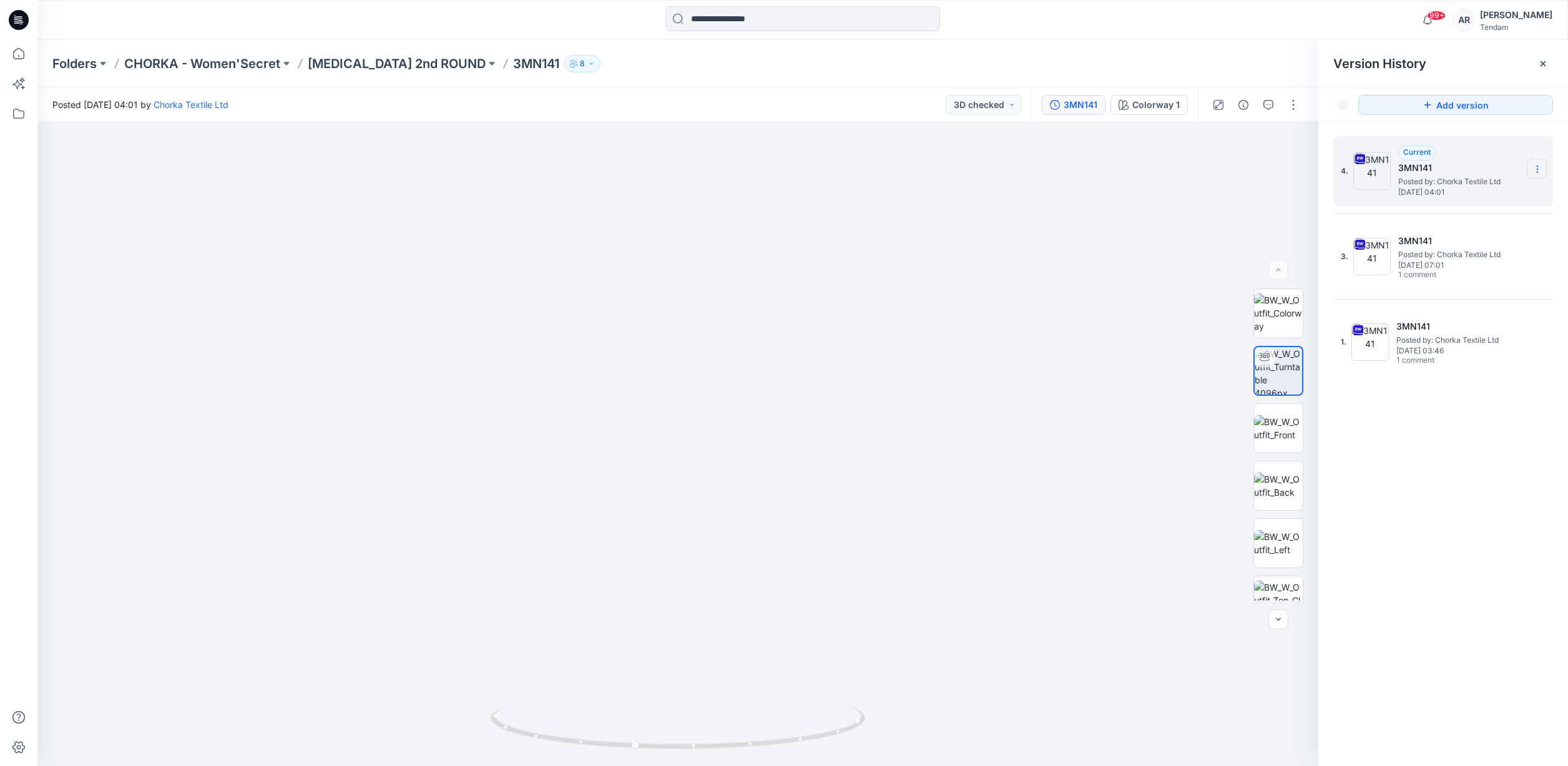
click at [1540, 173] on icon at bounding box center [1536, 169] width 10 height 10
click at [1498, 330] on h5 "3MN141" at bounding box center [1459, 326] width 125 height 15
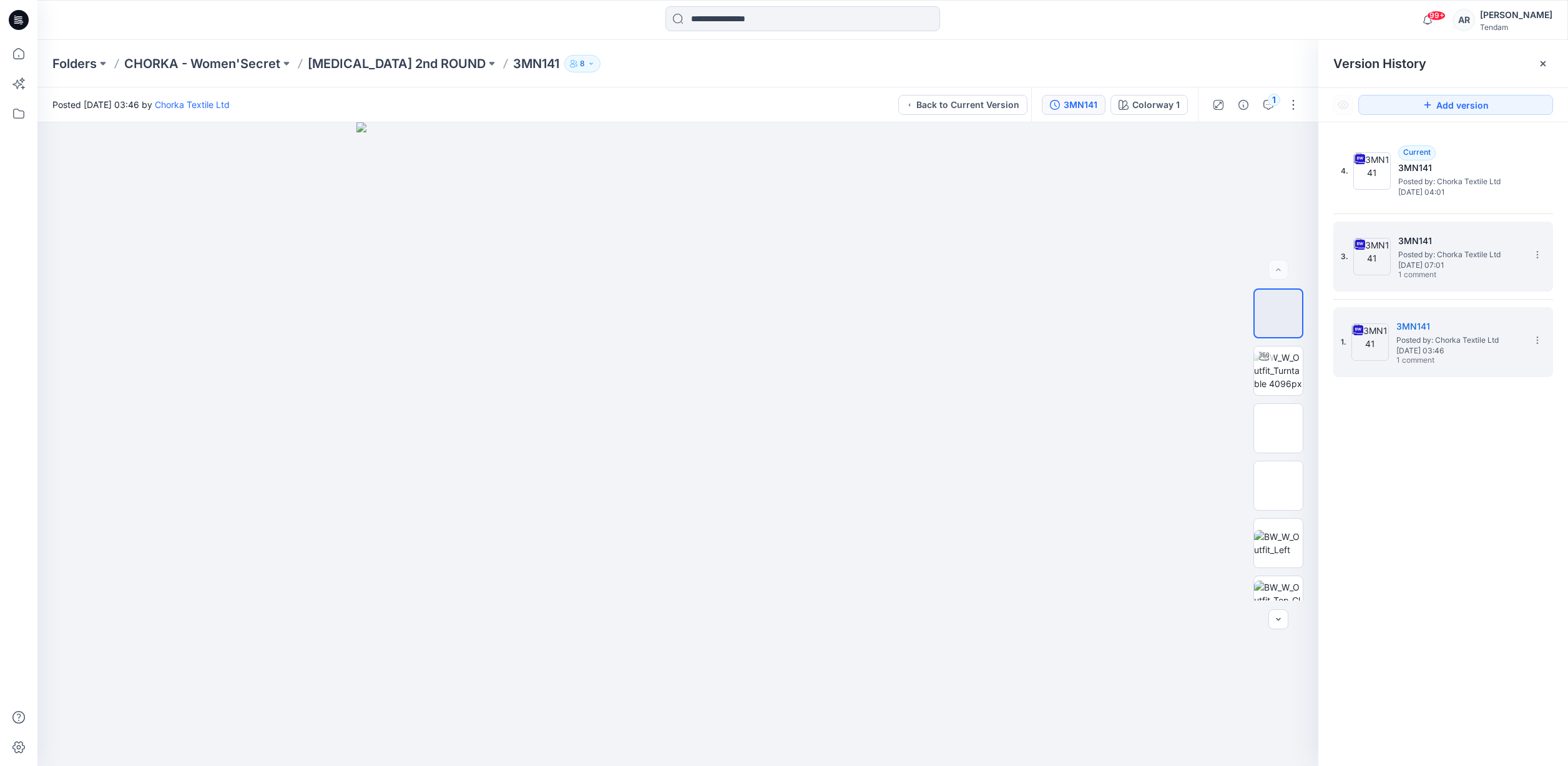
click at [1402, 261] on span "Thursday, July 03, 2025 07:01" at bounding box center [1461, 266] width 125 height 9
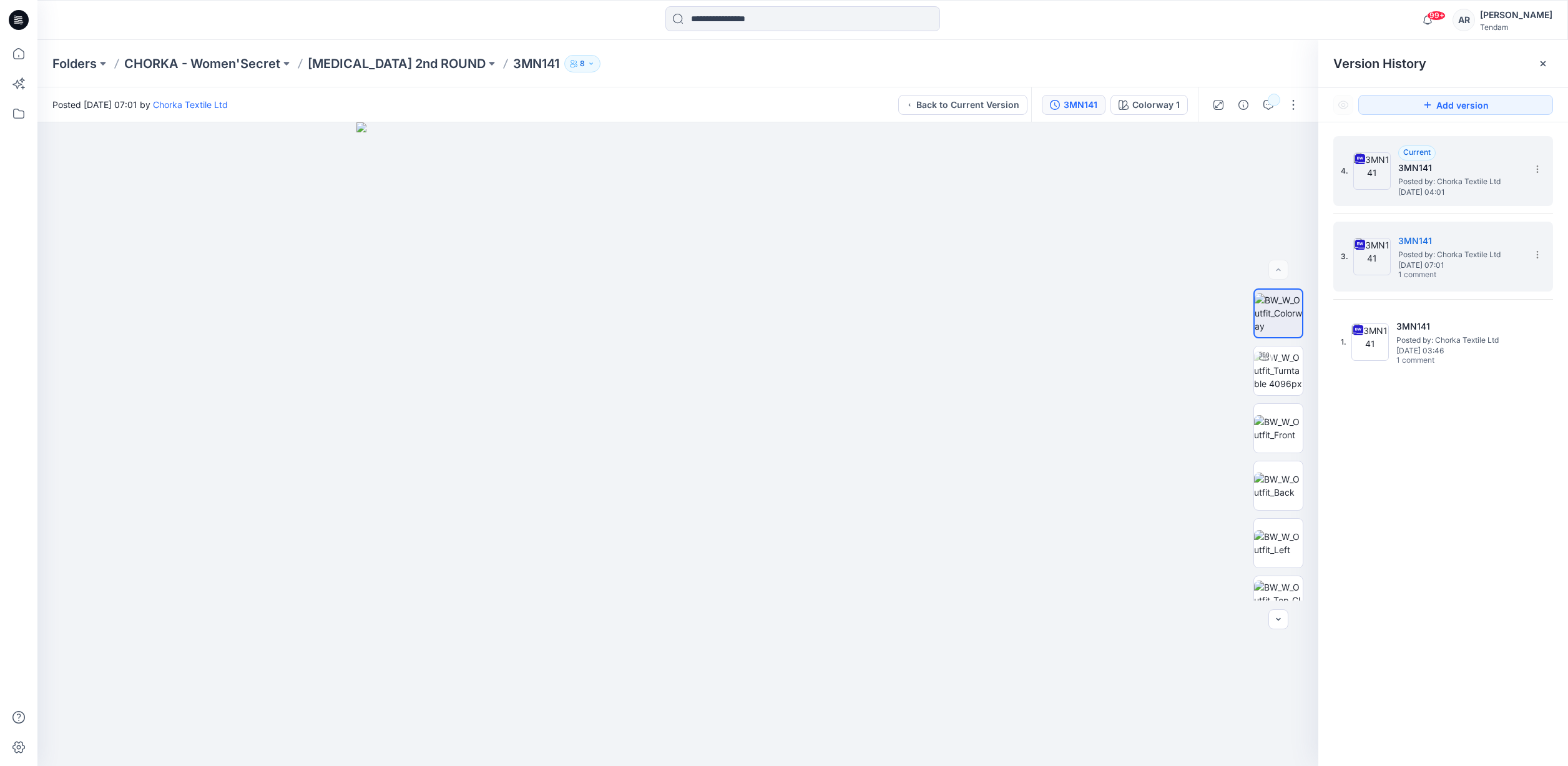
click at [1420, 188] on span "Monday, August 04, 2025 04:01" at bounding box center [1461, 193] width 125 height 9
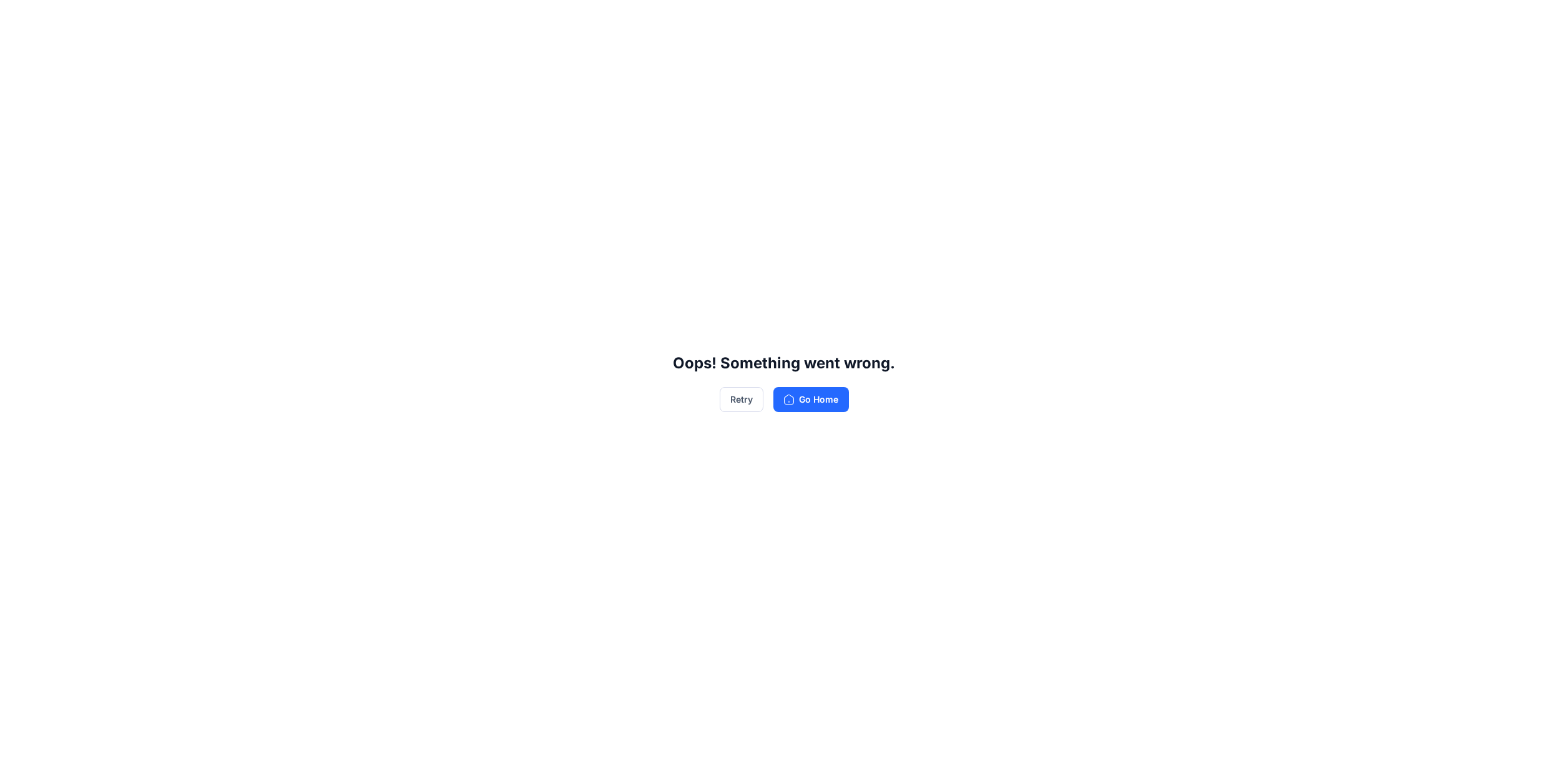
click at [803, 381] on div "Oops! Something went wrong. Retry Go Home" at bounding box center [784, 383] width 1568 height 766
click at [812, 401] on button "Go Home" at bounding box center [811, 399] width 76 height 25
click at [812, 402] on button "Go Home" at bounding box center [811, 399] width 76 height 25
click at [802, 384] on div "Oops! Something went wrong. Retry Go Home" at bounding box center [784, 383] width 1568 height 766
click at [802, 394] on button "Go Home" at bounding box center [811, 399] width 76 height 25
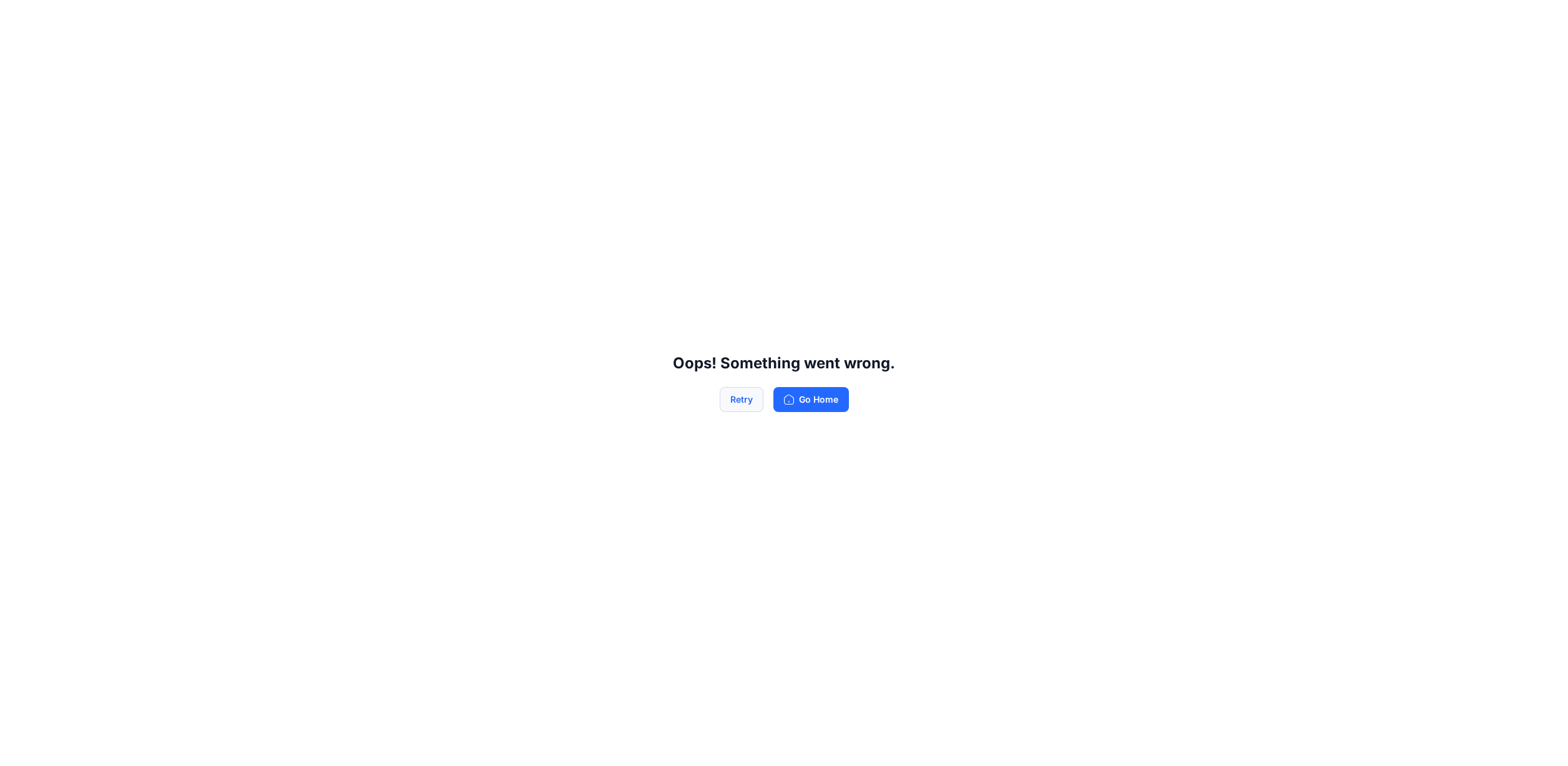
click at [731, 398] on button "Retry" at bounding box center [742, 399] width 44 height 25
